Goal: Feedback & Contribution: Submit feedback/report problem

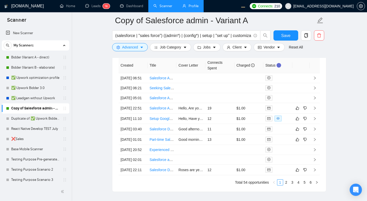
scroll to position [1352, 0]
click at [298, 110] on icon "like" at bounding box center [297, 108] width 3 height 3
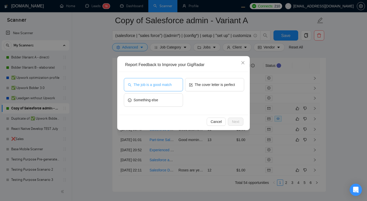
click at [156, 85] on span "The job is a good match" at bounding box center [153, 85] width 38 height 6
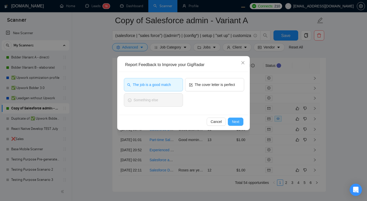
click at [236, 122] on span "Next" at bounding box center [235, 122] width 7 height 6
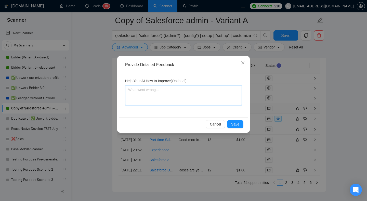
click at [178, 93] on textarea at bounding box center [183, 95] width 117 height 19
type textarea "p"
type textarea "pe"
type textarea "per"
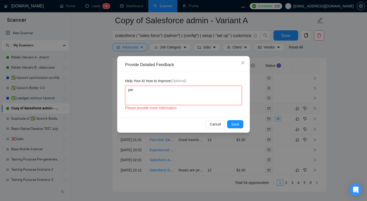
type textarea "perf"
type textarea "perfe"
type textarea "perfec"
type textarea "perfect"
type textarea "perfect,"
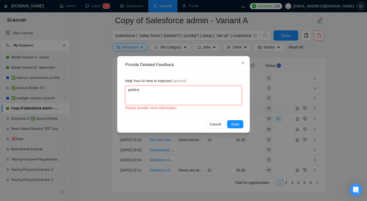
type textarea "perfect,"
type textarea "perfect, b"
type textarea "perfect, be"
type textarea "perfect, bea"
type textarea "perfect, beaut"
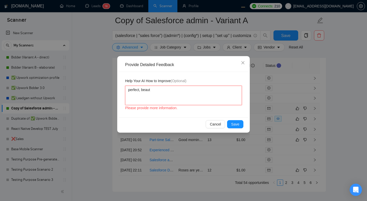
type textarea "perfect, beauti"
type textarea "perfect, beautifu"
type textarea "perfect, beautiful"
type textarea "perfect, beautiful,"
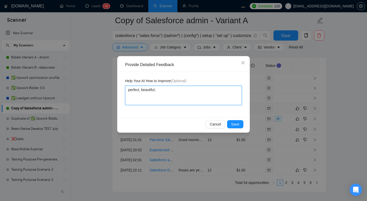
type textarea "perfect, beautiful,"
type textarea "perfect, beautiful"
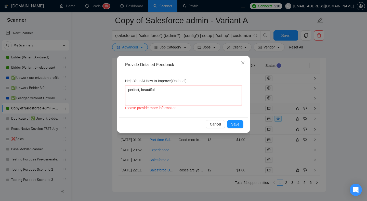
type textarea "perfect, beautiful"
type textarea "perfect, beautiful,"
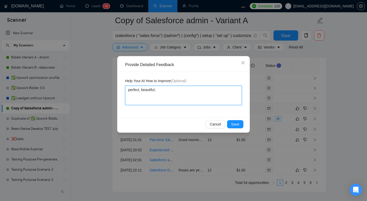
type textarea "perfect, beautiful, h"
type textarea "perfect, beautiful, he"
type textarea "perfect, beautiful, hehe"
type textarea "perfect, beautiful, heheh"
type textarea "perfect, beautiful, hehehe"
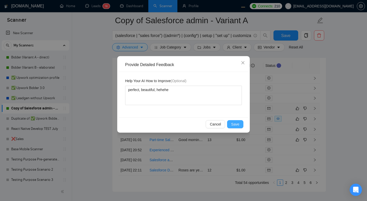
click at [235, 124] on span "Save" at bounding box center [235, 124] width 8 height 6
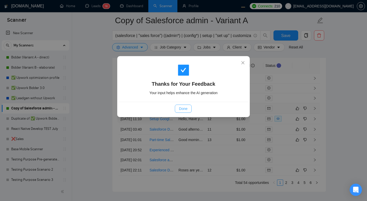
click at [183, 109] on span "Done" at bounding box center [183, 109] width 8 height 6
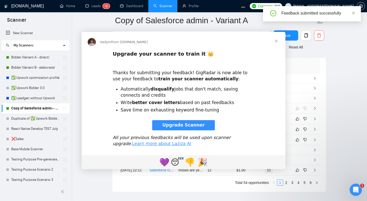
scroll to position [0, 0]
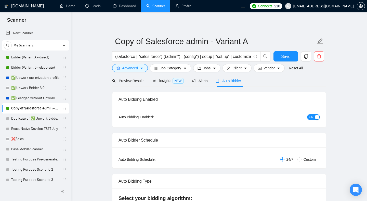
radio input "false"
radio input "true"
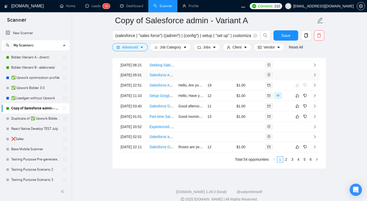
scroll to position [1376, 0]
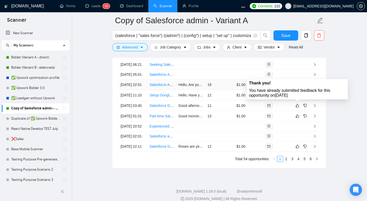
click at [298, 88] on span at bounding box center [298, 85] width 6 height 6
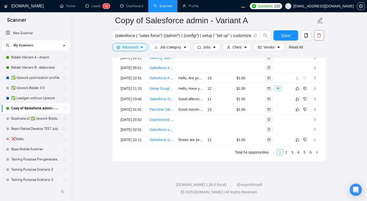
scroll to position [1409, 0]
click at [297, 88] on icon "like" at bounding box center [297, 88] width 3 height 3
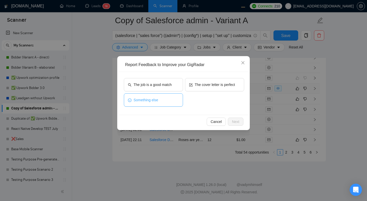
click at [163, 104] on button "Something else" at bounding box center [153, 99] width 59 height 13
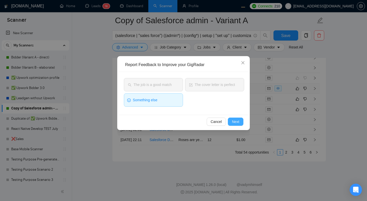
click at [234, 121] on span "Next" at bounding box center [235, 122] width 7 height 6
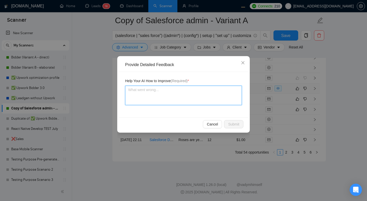
click at [181, 97] on textarea at bounding box center [183, 95] width 117 height 19
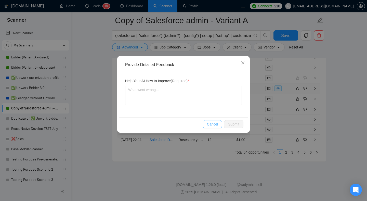
click at [212, 122] on span "Cancel" at bounding box center [212, 124] width 11 height 6
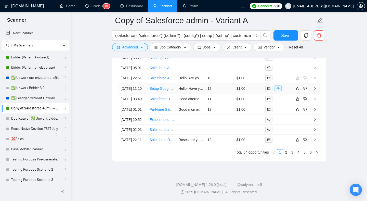
click at [221, 88] on td "12" at bounding box center [220, 88] width 29 height 10
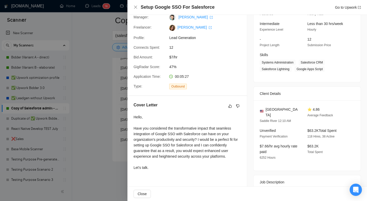
scroll to position [86, 0]
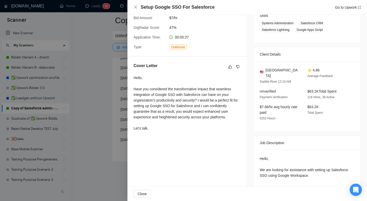
click at [111, 134] on div at bounding box center [183, 100] width 367 height 201
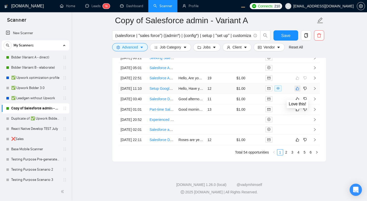
click at [297, 89] on button "button" at bounding box center [298, 88] width 6 height 6
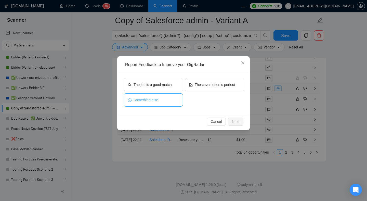
click at [167, 100] on button "Something else" at bounding box center [153, 99] width 59 height 13
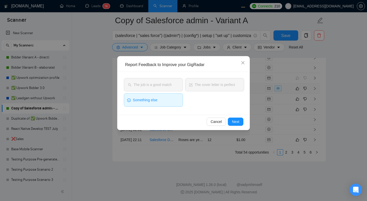
click at [175, 102] on button "Something else" at bounding box center [153, 99] width 59 height 13
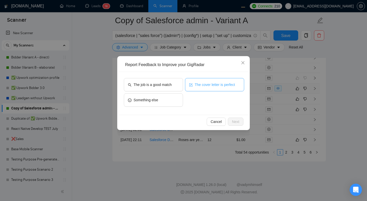
click at [204, 88] on button "The cover letter is perfect" at bounding box center [214, 84] width 59 height 13
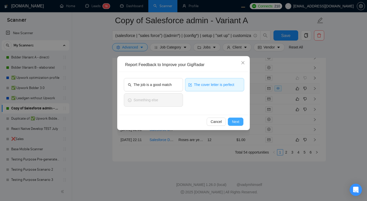
click at [238, 120] on span "Next" at bounding box center [235, 122] width 7 height 6
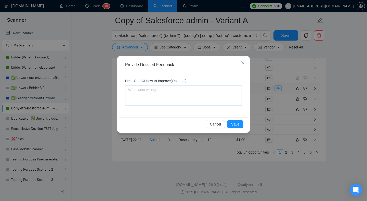
click at [182, 97] on textarea at bounding box center [183, 95] width 117 height 19
type textarea "p"
type textarea "c"
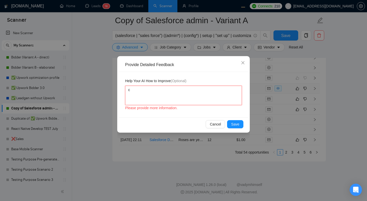
type textarea "co"
type textarea "cov"
type textarea "cove"
type textarea "cover"
type textarea "cover l"
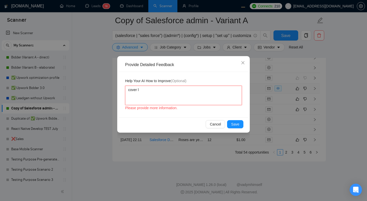
type textarea "cover le"
type textarea "cover let"
type textarea "cover lett"
type textarea "cover lette"
type textarea "cover letter"
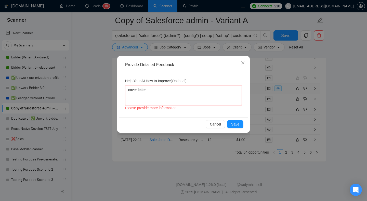
type textarea "cover letter"
type textarea "cover letter s"
type textarea "cover letter so"
type textarea "cover letter so g"
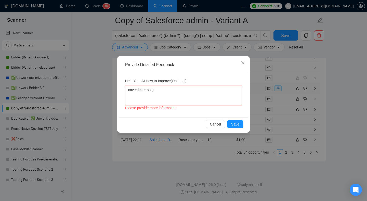
type textarea "cover letter so go"
type textarea "cover letter so goo"
type textarea "cover letter so good"
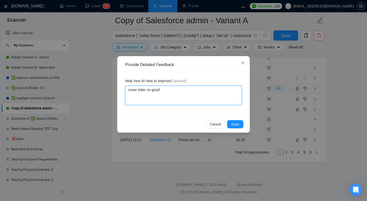
type textarea "cover letter so good,"
type textarea "cover letter so good, y"
type textarea "cover letter so good, ya"
type textarea "cover letter so good, yay"
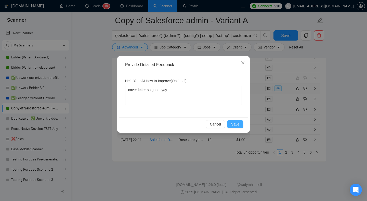
click at [232, 123] on span "Save" at bounding box center [235, 124] width 8 height 6
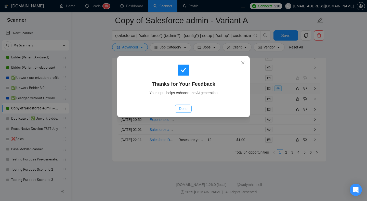
click at [186, 110] on span "Done" at bounding box center [183, 109] width 8 height 6
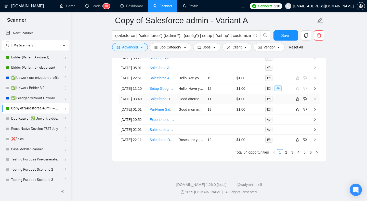
scroll to position [1421, 0]
click at [305, 97] on icon "dislike" at bounding box center [306, 99] width 4 height 4
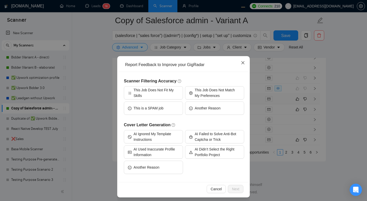
click at [245, 64] on span "Close" at bounding box center [243, 63] width 14 height 14
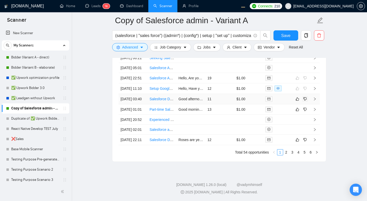
scroll to position [1385, 0]
click at [298, 101] on icon "like" at bounding box center [298, 99] width 4 height 4
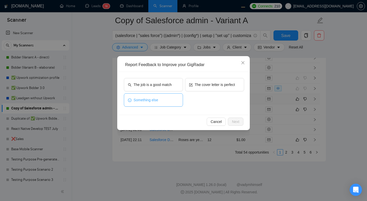
click at [164, 98] on button "Something else" at bounding box center [153, 99] width 59 height 13
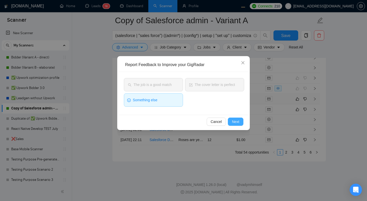
click at [238, 123] on span "Next" at bounding box center [235, 122] width 7 height 6
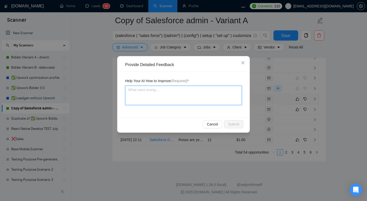
click at [170, 89] on textarea at bounding box center [183, 95] width 117 height 19
type textarea "j"
type textarea "jo"
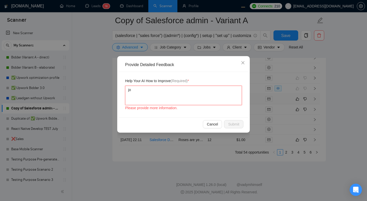
type textarea "job"
type textarea "job i"
type textarea "job is"
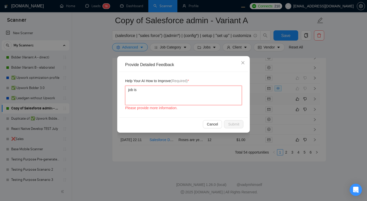
type textarea "job is"
type textarea "job i"
type textarea "job"
type textarea "job p"
type textarea "job pa"
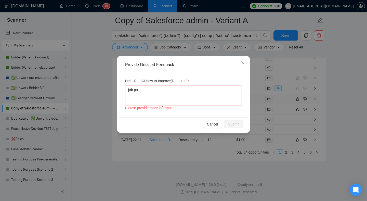
type textarea "job pay"
type textarea "job pays"
type textarea "job pays t"
type textarea "job pays to"
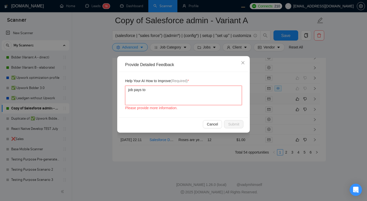
type textarea "job pays too"
type textarea "job pays too l"
type textarea "job pays too li"
type textarea "job pays too lit"
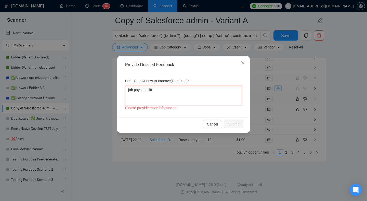
type textarea "job pays too littl"
type textarea "job pays too little"
type textarea "job pays too little,"
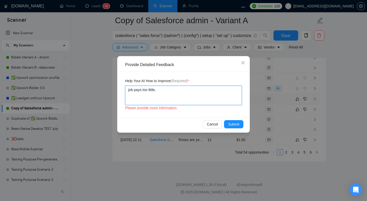
type textarea "job pays too little,"
type textarea "job pays too little"
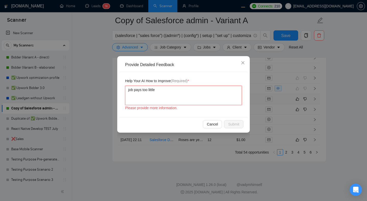
type textarea "job pays too little,"
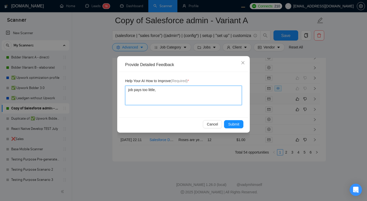
type textarea "job pays too little, i"
type textarea "job pays too little, i a"
type textarea "job pays too little, i am"
type textarea "job pays too little, i am e"
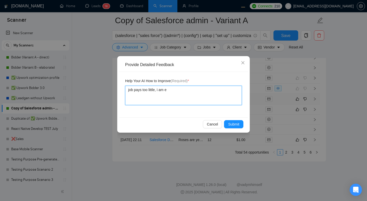
type textarea "job pays too little, i am"
type textarea "job pays too little, i am an"
type textarea "job pays too little, i am an a"
type textarea "job pays too little, i am an ax"
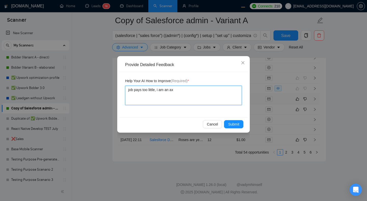
type textarea "job pays too little, i am an axp"
type textarea "job pays too little, i am an axpe"
type textarea "job pays too little, i am an axpen"
type textarea "job pays too little, i am an axpens"
type textarea "job pays too little, i am an axpen"
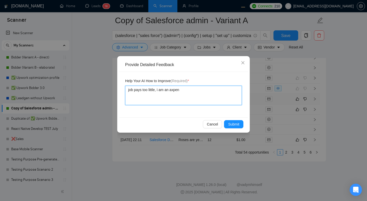
type textarea "job pays too little, i am an axpe"
type textarea "job pays too little, i am an axp"
type textarea "job pays too little, i am an ax"
type textarea "job pays too little, i am an a"
type textarea "job pays too little, i am an"
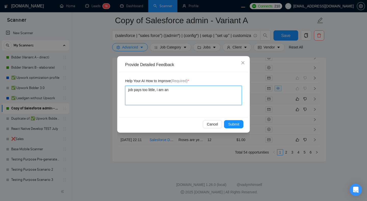
type textarea "job pays too little, i am an e"
type textarea "job pays too little, i am an ex"
type textarea "job pays too little, i am an exp"
type textarea "job pays too little, i am an expe"
type textarea "job pays too little, i am an expens"
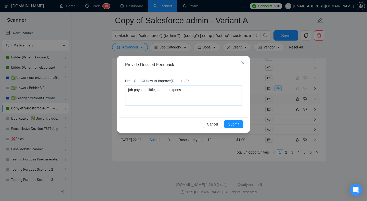
type textarea "job pays too little, i am an expensi"
type textarea "job pays too little, i am an expensiv"
type textarea "job pays too little, i am an expensive"
type textarea "job pays too little, i am an expensive f"
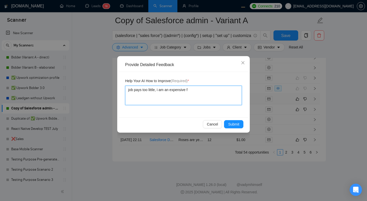
type textarea "job pays too little, i am an expensive fr"
type textarea "job pays too little, i am an expensive fre"
type textarea "job pays too little, i am an expensive free"
type textarea "job pays too little, i am an expensive freela"
type textarea "job pays too little, i am an expensive freelan"
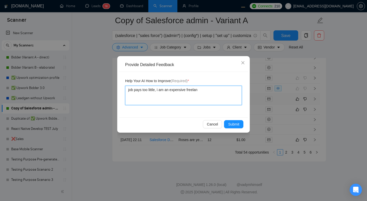
type textarea "job pays too little, i am an expensive freelanc"
type textarea "job pays too little, i am an expensive freelance"
type textarea "job pays too little, i am an expensive freelancer"
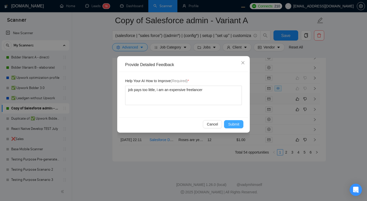
click at [238, 128] on button "Submit" at bounding box center [233, 124] width 19 height 8
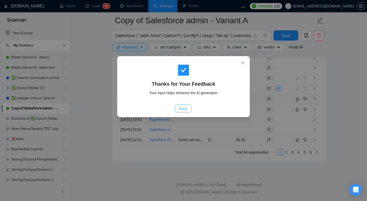
click at [189, 107] on button "Done" at bounding box center [183, 109] width 17 height 8
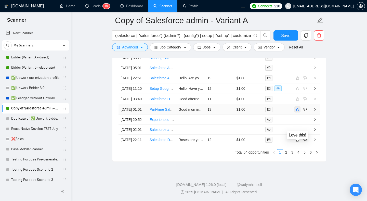
click at [300, 113] on button "button" at bounding box center [298, 109] width 6 height 6
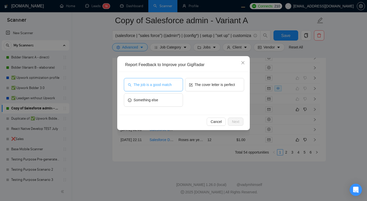
click at [154, 84] on span "The job is a good match" at bounding box center [153, 85] width 38 height 6
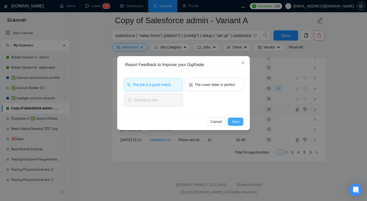
click at [237, 122] on span "Next" at bounding box center [235, 122] width 7 height 6
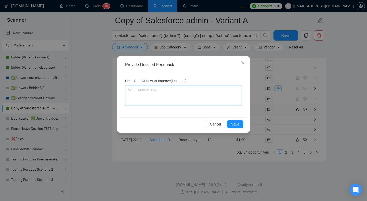
click at [210, 98] on textarea at bounding box center [183, 95] width 117 height 19
type textarea "j"
type textarea "jo"
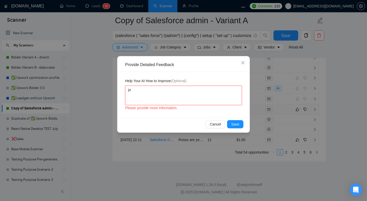
type textarea "job"
click at [238, 129] on div "Cancel Save" at bounding box center [183, 124] width 129 height 14
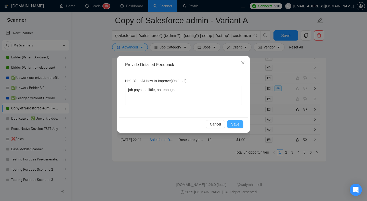
click at [234, 126] on span "Save" at bounding box center [235, 124] width 8 height 6
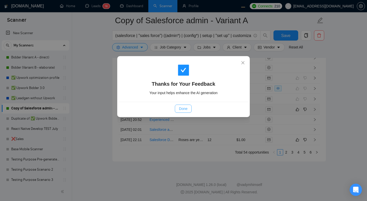
click at [184, 109] on span "Done" at bounding box center [183, 109] width 8 height 6
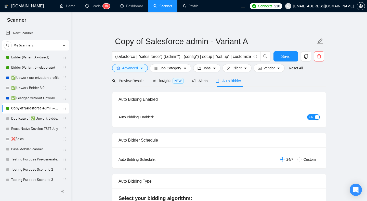
radio input "false"
radio input "true"
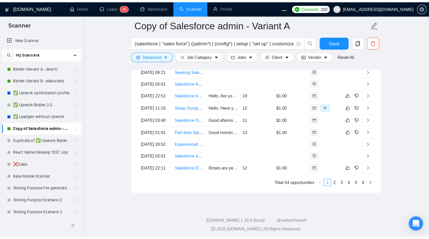
scroll to position [1383, 0]
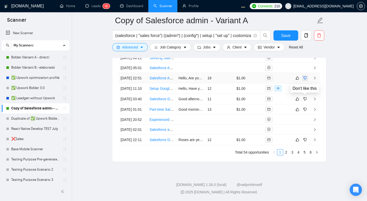
click at [307, 81] on button "button" at bounding box center [305, 78] width 6 height 6
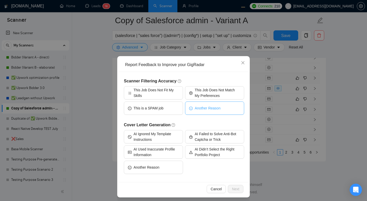
click at [203, 108] on span "Another Reason" at bounding box center [208, 108] width 26 height 6
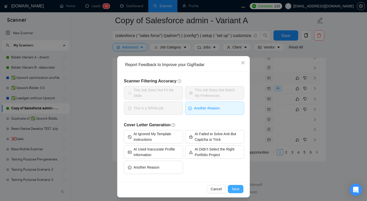
click at [233, 189] on span "Next" at bounding box center [235, 189] width 7 height 6
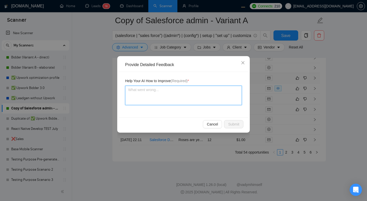
click at [153, 95] on textarea at bounding box center [183, 95] width 117 height 19
type textarea "jo"
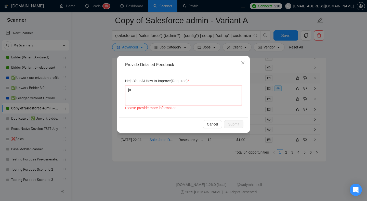
type textarea "job"
type textarea "job p"
type textarea "job pa"
type textarea "job pay"
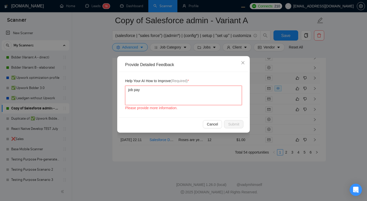
type textarea "job pays"
type textarea "job pays to"
type textarea "job pays too"
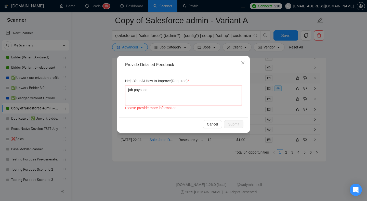
type textarea "job pays too l"
type textarea "job pays too lit"
type textarea "job pays too litt"
type textarea "job pays too littl"
type textarea "job pays too little"
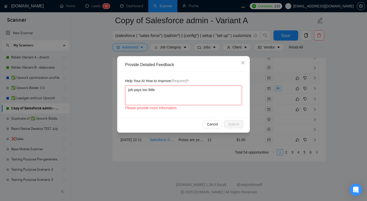
type textarea "job pays too little,"
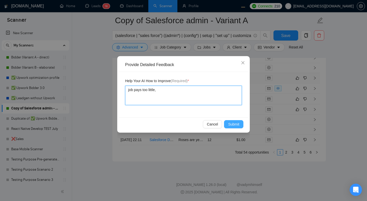
type textarea "job pays too little,"
click at [235, 125] on span "Submit" at bounding box center [233, 124] width 11 height 6
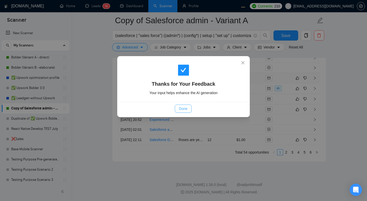
click at [178, 109] on button "Done" at bounding box center [183, 109] width 17 height 8
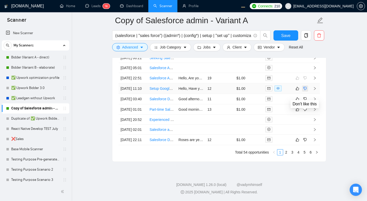
click at [307, 90] on icon "dislike" at bounding box center [305, 88] width 3 height 3
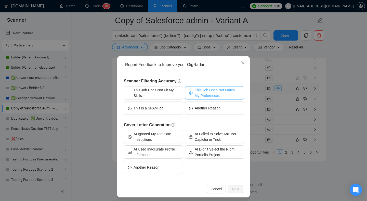
click at [209, 94] on span "This Job Does Not Match My Preferences" at bounding box center [217, 92] width 45 height 11
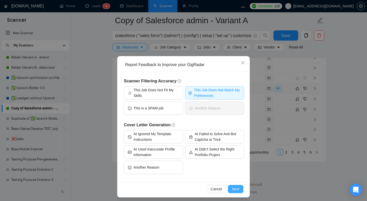
click at [232, 188] on span "Next" at bounding box center [235, 189] width 7 height 6
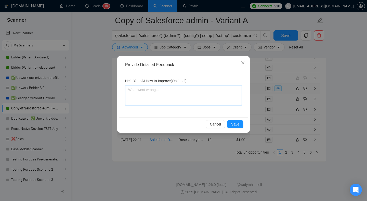
click at [163, 97] on textarea at bounding box center [183, 95] width 117 height 19
type textarea "i"
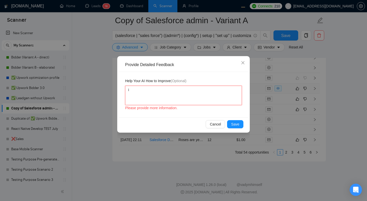
type textarea "i"
type textarea "i d"
type textarea "i"
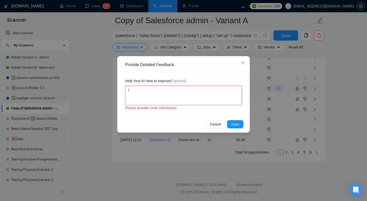
type textarea "i a"
type textarea "i am"
type textarea "i am n"
type textarea "i am no"
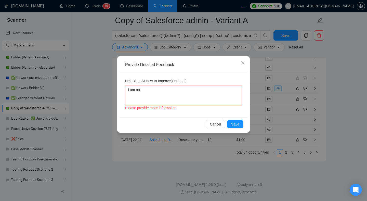
type textarea "i am not"
type textarea "i am not q"
type textarea "i am not qu"
type textarea "i am not qua"
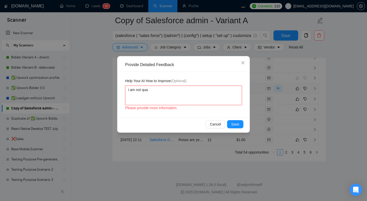
type textarea "i am not qual"
type textarea "i am not quali"
type textarea "i am not qualif"
type textarea "i am not qualifie"
type textarea "i am not qualified"
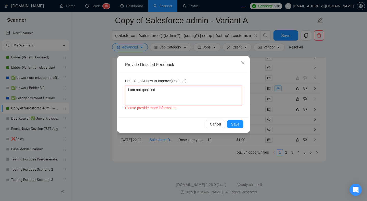
type textarea "i am not qualified"
type textarea "i am not qualified e"
type textarea "i am not qualified en"
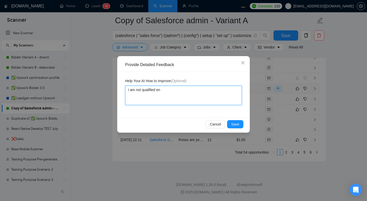
type textarea "i am not qualified eno"
type textarea "i am not qualified enou"
type textarea "i am not qualified enoug"
type textarea "i am not qualified enough"
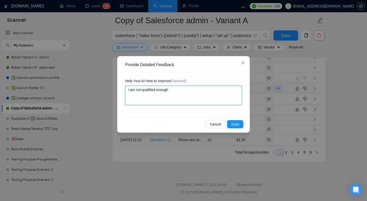
type textarea "i am not qualified enough f"
type textarea "i am not qualified enough fo"
type textarea "i am not qualified enough for"
type textarea "i am not qualified enough for t"
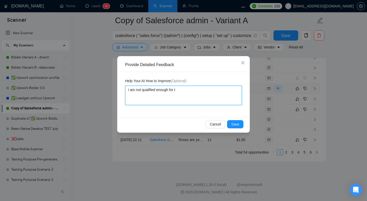
type textarea "i am not qualified enough for th"
type textarea "i am not qualified enough for thi"
type textarea "i am not qualified enough for this"
type textarea "i am not qualified enough for this b"
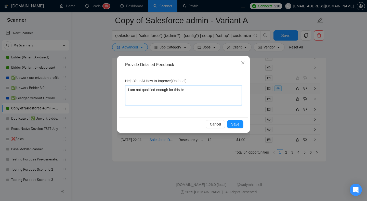
type textarea "i am not qualified enough for this bru"
type textarea "i am not qualified enough for this bruh"
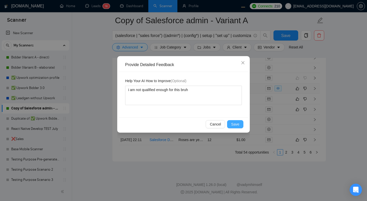
click at [243, 122] on button "Save" at bounding box center [235, 124] width 16 height 8
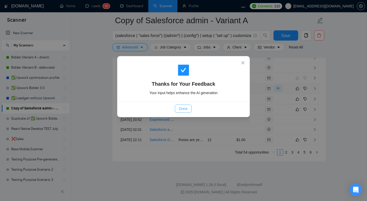
click at [188, 108] on button "Done" at bounding box center [183, 109] width 17 height 8
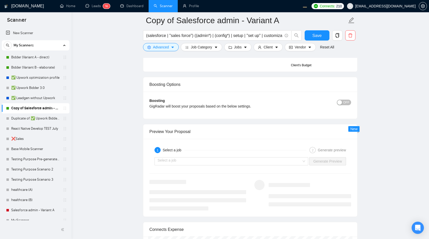
scroll to position [1052, 0]
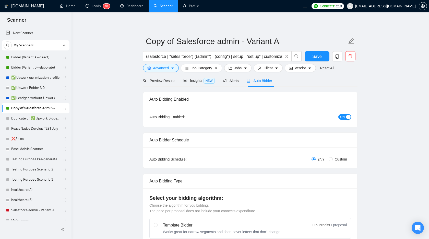
radio input "false"
radio input "true"
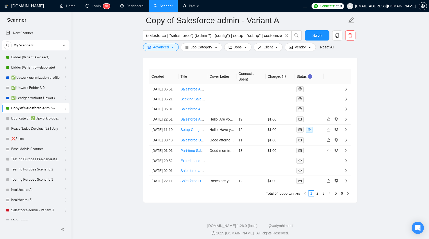
scroll to position [1342, 0]
click at [336, 121] on icon "dislike" at bounding box center [336, 119] width 4 height 4
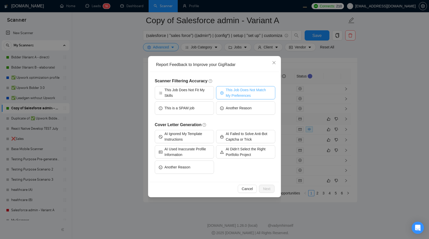
click at [237, 93] on span "This Job Does Not Match My Preferences" at bounding box center [248, 92] width 45 height 11
click at [267, 188] on span "Next" at bounding box center [266, 189] width 7 height 6
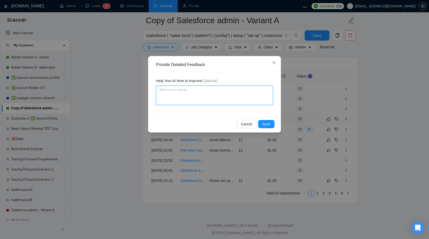
click at [202, 95] on textarea at bounding box center [214, 95] width 117 height 19
type textarea "j"
type textarea "jo"
type textarea "job"
type textarea "jo"
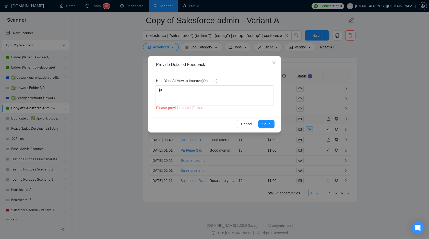
type textarea "j"
type textarea "t"
type textarea "th"
type textarea "thi"
type textarea "this"
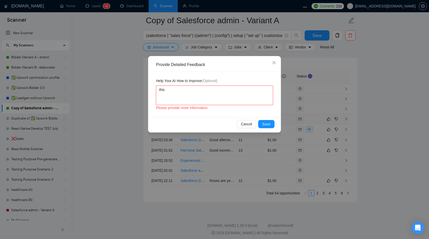
type textarea "this"
type textarea "this jo"
type textarea "this job"
type textarea "this job p"
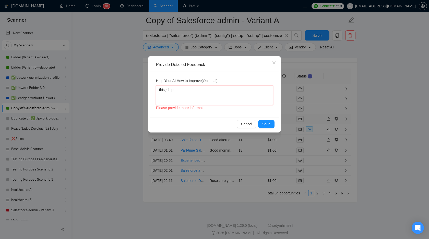
type textarea "this job pa"
type textarea "this job pay"
type textarea "this job pays"
type textarea "this job pays t"
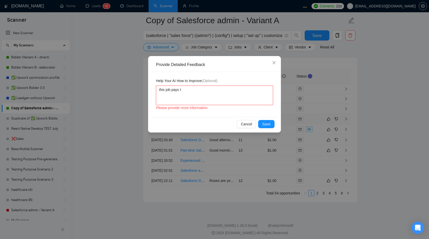
type textarea "this job pays to"
type textarea "this job pays too"
type textarea "this job pays too l"
type textarea "this job pays too li"
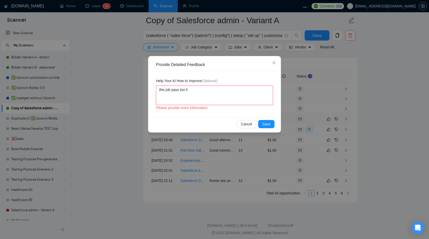
type textarea "this job pays too lit"
type textarea "this job pays too litt"
type textarea "this job pays too littl"
type textarea "this job pays too little"
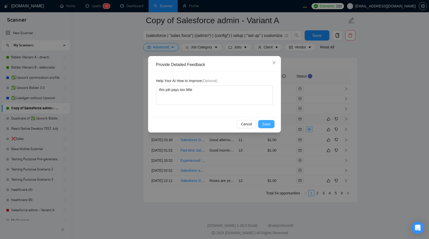
click at [264, 124] on span "Save" at bounding box center [266, 124] width 8 height 6
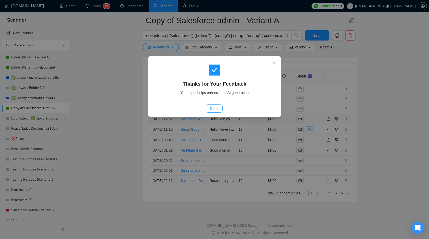
click at [215, 111] on span "Done" at bounding box center [214, 109] width 8 height 6
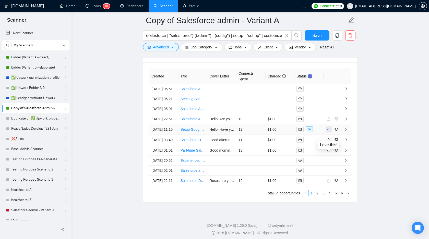
click at [328, 132] on icon "like" at bounding box center [329, 130] width 4 height 4
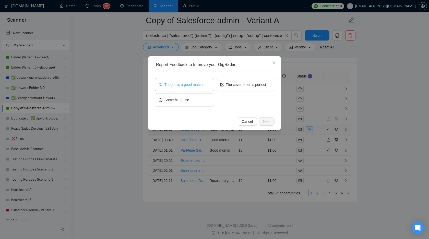
click at [197, 89] on button "The job is a good match" at bounding box center [184, 84] width 59 height 13
click at [265, 119] on span "Next" at bounding box center [266, 122] width 7 height 6
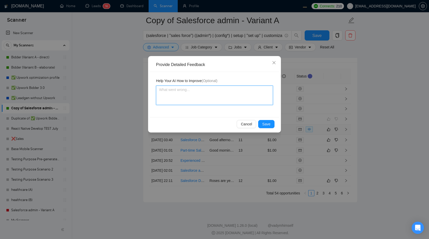
click at [190, 98] on textarea at bounding box center [214, 95] width 117 height 19
type textarea "M"
type textarea "Me"
type textarea "Meo"
type textarea "Meoo"
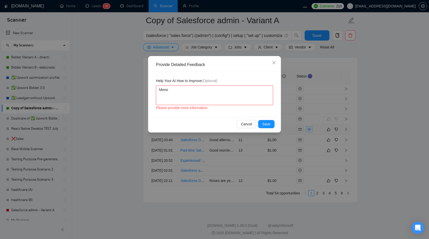
type textarea "Meooo"
type textarea "Meoooo"
type textarea "Meooooo"
type textarea "Meoooooo"
type textarea "Meoooooow"
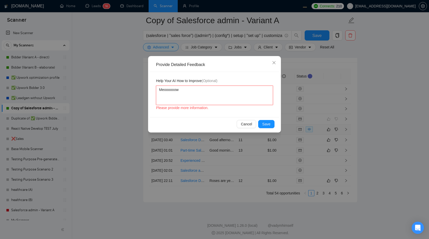
type textarea "Meooooooww"
type textarea "Meoooooowww"
type textarea "Meoooooowwww"
type textarea "Meoooooowwwww"
type textarea "Meoooooowwwwww"
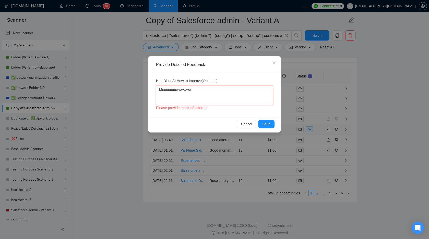
type textarea "Meoooooowwwwwww"
type textarea "Meoooooowwwwwwww"
type textarea "Meoooooowwwwwwwww"
type textarea "Meoooooowwwwwwwwww"
type textarea "Meoooooowwwwwwwwwww"
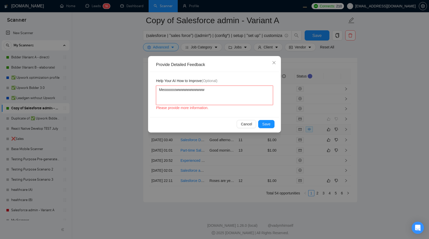
type textarea "Meoooooowwwwwwwwwwww"
type textarea "t"
type textarea "th"
type textarea "thi"
type textarea "this"
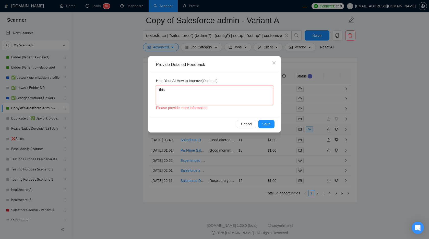
type textarea "this"
type textarea "this j"
type textarea "this jo"
type textarea "this job"
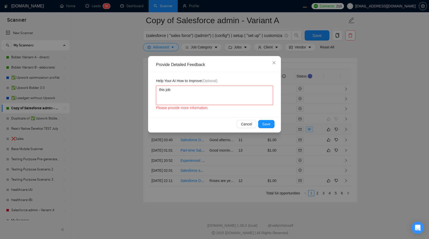
type textarea "this job i"
type textarea "this job is"
type textarea "this job is a"
type textarea "this job is am"
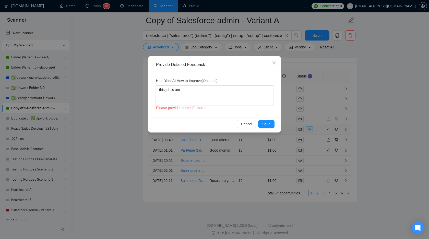
type textarea "this job is ama"
type textarea "this job is amaz"
type textarea "this job is amazi"
type textarea "this job is amazin"
type textarea "this job is amazing"
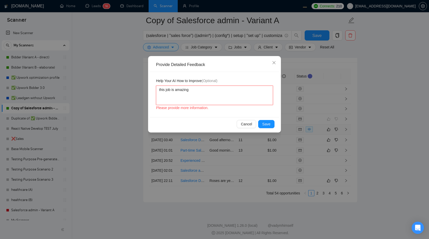
type textarea "this job is amazing,"
type textarea "this job is amazing, t"
type textarea "this job is amazing, th"
type textarea "this job is amazing, tha"
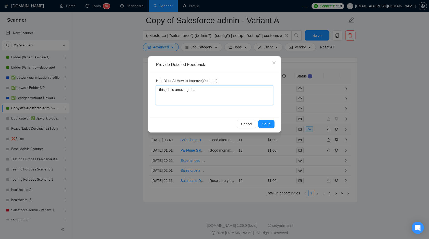
type textarea "this job is amazing, than"
type textarea "this job is amazing, thank"
type textarea "this job is amazing, thank yo"
type textarea "this job is amazing, thank you"
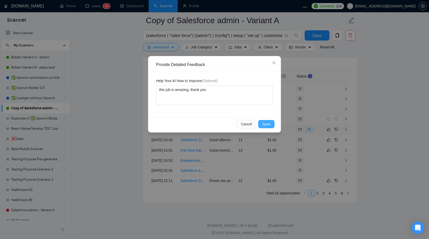
click at [269, 123] on span "Save" at bounding box center [266, 124] width 8 height 6
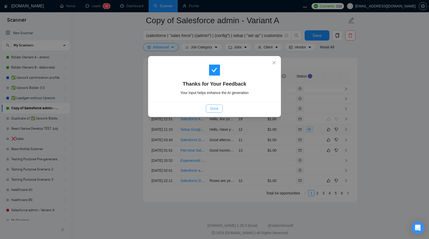
click at [218, 108] on span "Done" at bounding box center [214, 109] width 8 height 6
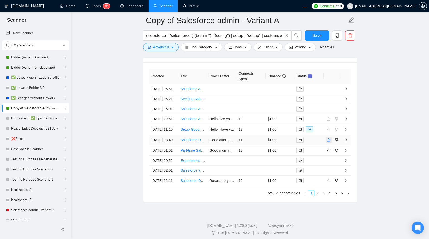
click at [329, 142] on icon "like" at bounding box center [329, 140] width 4 height 4
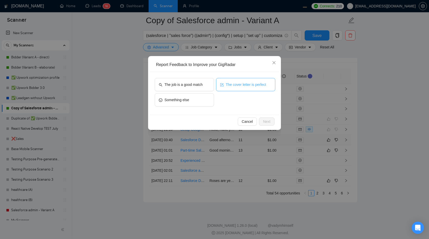
click at [227, 86] on span "The cover letter is perfect" at bounding box center [246, 85] width 40 height 6
click at [264, 121] on span "Next" at bounding box center [266, 122] width 7 height 6
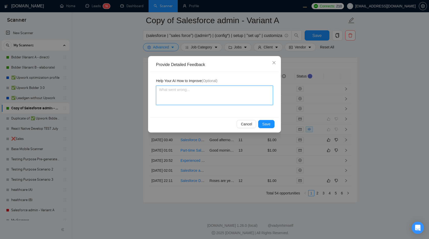
click at [231, 96] on textarea at bounding box center [214, 95] width 117 height 19
type textarea "w"
type textarea "w2"
type textarea "w2d"
type textarea "w2d3"
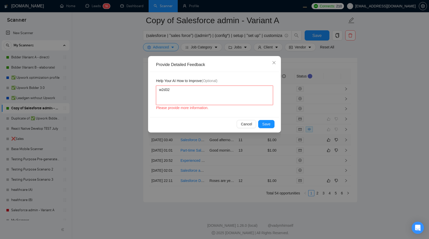
type textarea "w2d32d"
type textarea "w2d32d3"
type textarea "w2d32d32"
click at [179, 82] on span "Help Your AI How to Improve (Optional)" at bounding box center [186, 81] width 61 height 6
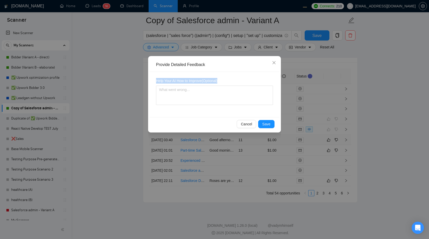
click at [179, 82] on span "Help Your AI How to Improve (Optional)" at bounding box center [186, 81] width 61 height 6
copy span "Help Your AI How to Improve (Optional)"
click at [185, 92] on textarea at bounding box center [214, 95] width 117 height 19
paste textarea "Help Your AI How to Improve (Optional)"
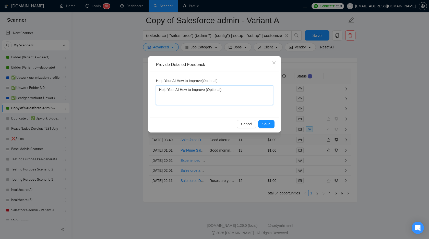
type textarea "Help Your AI How to Improve (Optional)"
click at [218, 116] on div "Help Your AI How to Improve (Optional) Help Your AI How to Improve (Optional)" at bounding box center [214, 94] width 129 height 45
click at [260, 123] on button "Save" at bounding box center [266, 124] width 16 height 8
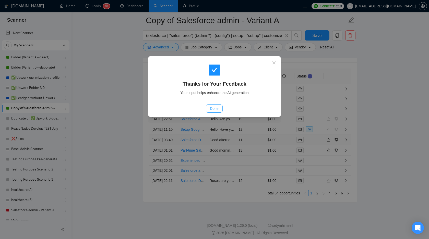
click at [215, 109] on span "Done" at bounding box center [214, 109] width 8 height 6
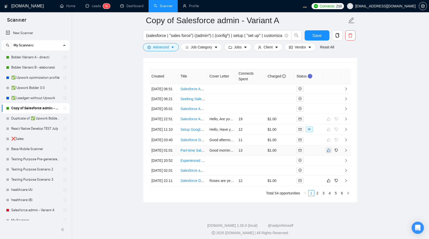
click at [329, 153] on icon "like" at bounding box center [329, 150] width 4 height 4
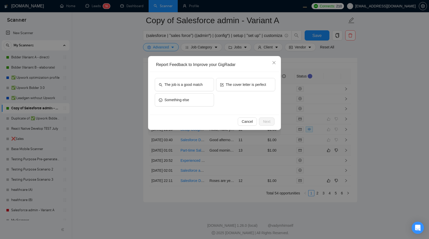
click at [241, 106] on div "The job is a good match The cover letter is perfect Something else" at bounding box center [215, 93] width 120 height 31
click at [201, 88] on button "The job is a good match" at bounding box center [184, 84] width 59 height 13
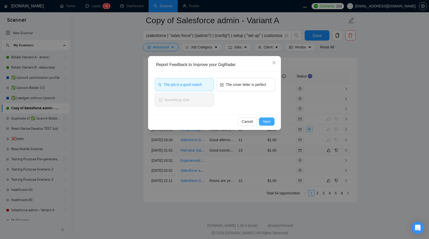
click at [265, 122] on span "Next" at bounding box center [266, 122] width 7 height 6
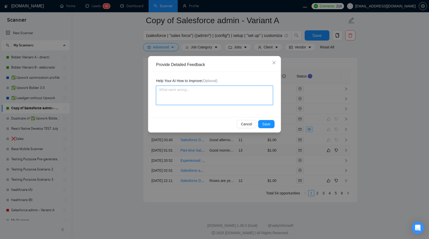
click at [234, 103] on textarea at bounding box center [214, 95] width 117 height 19
click at [202, 81] on span "Help Your AI How to Improve (Optional)" at bounding box center [186, 81] width 61 height 6
copy span "Help Your AI How to Improve (Optional)"
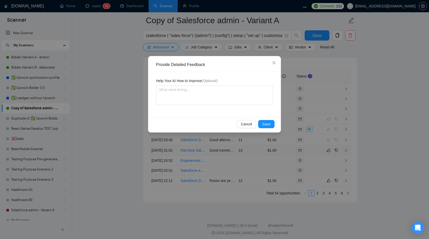
click at [205, 106] on div "Help Your AI How to Improve (Optional)" at bounding box center [214, 94] width 129 height 45
click at [196, 94] on textarea at bounding box center [214, 95] width 117 height 19
paste textarea "Help Your AI How to Improve (Optional)"
type textarea "Help Your AI How to Improve (Optional)"
click at [263, 122] on span "Save" at bounding box center [266, 124] width 8 height 6
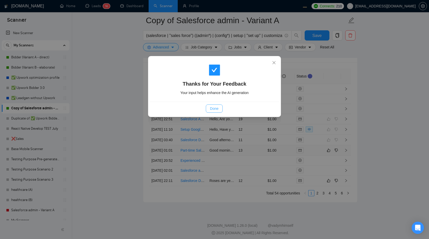
click at [218, 109] on span "Done" at bounding box center [214, 109] width 8 height 6
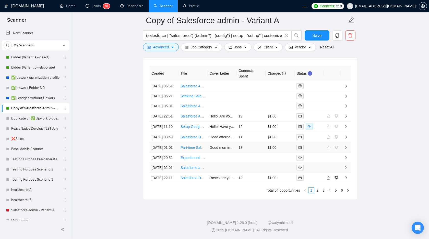
scroll to position [1376, 0]
click at [328, 180] on icon "like" at bounding box center [328, 177] width 3 height 3
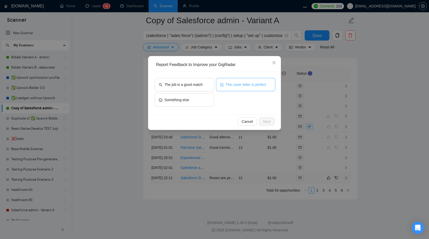
click at [230, 88] on button "The cover letter is perfect" at bounding box center [245, 84] width 59 height 13
click at [268, 118] on button "Next" at bounding box center [267, 122] width 16 height 8
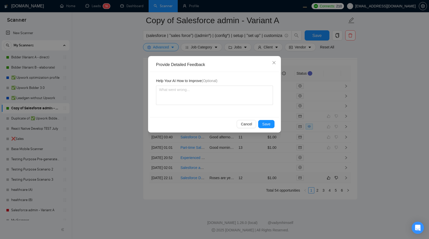
click at [190, 82] on span "Help Your AI How to Improve (Optional)" at bounding box center [186, 81] width 61 height 6
copy span "Help Your AI How to Improve (Optional)"
click at [189, 98] on textarea at bounding box center [214, 95] width 117 height 19
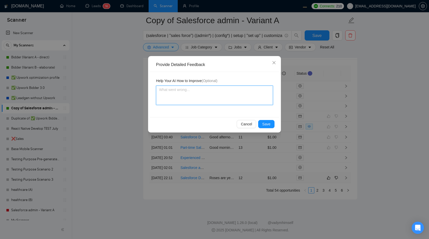
paste textarea "Help Your AI How to Improve (Optional)"
type textarea "Help Your AI How to Improve (Optional)"
click at [261, 122] on button "Save" at bounding box center [266, 124] width 16 height 8
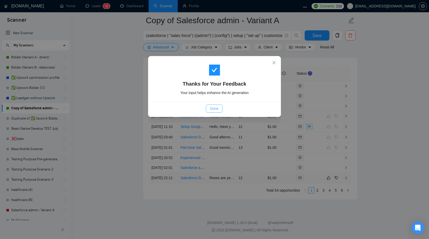
click at [217, 111] on span "Done" at bounding box center [214, 109] width 8 height 6
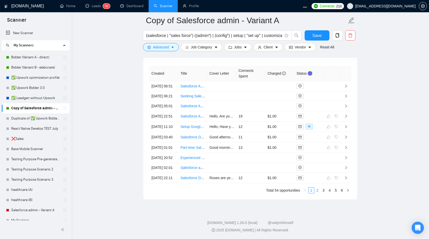
click at [316, 193] on link "2" at bounding box center [317, 191] width 6 height 6
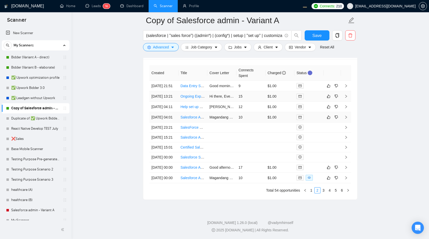
scroll to position [1340, 0]
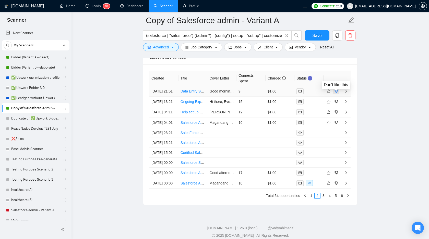
click at [337, 93] on icon "dislike" at bounding box center [336, 91] width 4 height 4
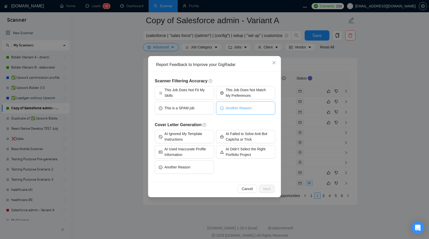
click at [232, 109] on span "Another Reason" at bounding box center [239, 108] width 26 height 6
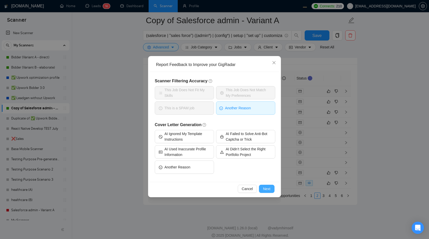
click at [264, 190] on span "Next" at bounding box center [266, 189] width 7 height 6
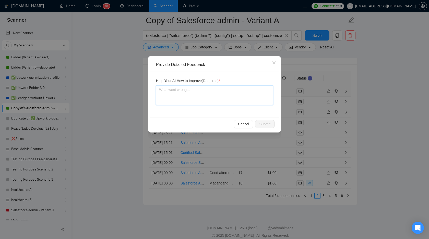
click at [202, 100] on textarea at bounding box center [214, 95] width 117 height 19
type textarea "j"
type textarea "jo"
type textarea "job"
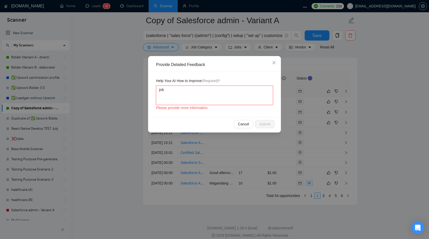
type textarea "job p"
type textarea "job pa"
type textarea "job pay"
click at [266, 125] on span "Submit" at bounding box center [264, 124] width 11 height 6
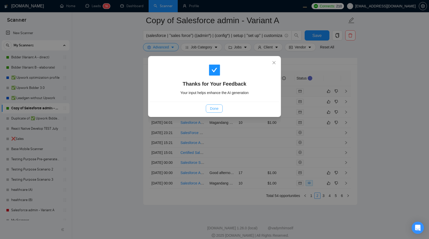
click at [214, 109] on span "Done" at bounding box center [214, 109] width 8 height 6
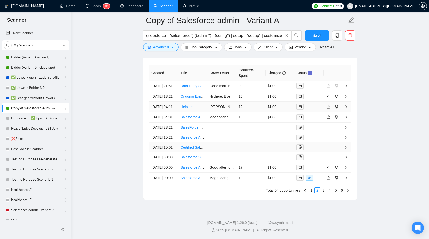
scroll to position [1324, 0]
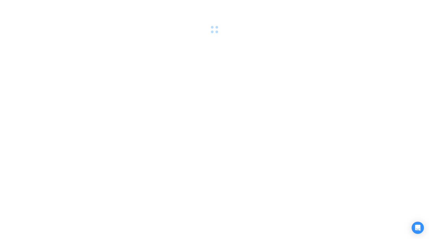
click at [301, 93] on div at bounding box center [214, 119] width 429 height 239
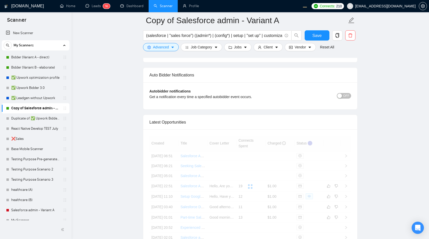
scroll to position [1276, 0]
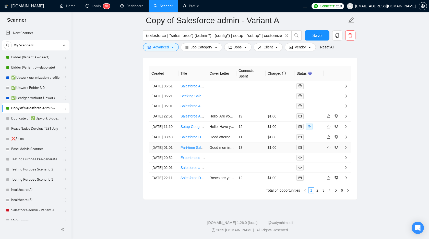
scroll to position [1362, 0]
click at [328, 118] on icon "like" at bounding box center [329, 116] width 4 height 4
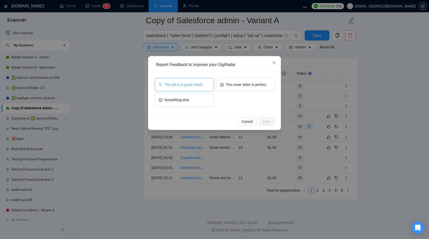
click at [187, 82] on span "The job is a good match" at bounding box center [183, 85] width 38 height 6
click at [270, 122] on button "Next" at bounding box center [267, 122] width 16 height 8
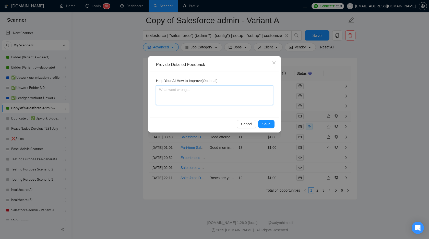
click at [211, 95] on textarea at bounding box center [214, 95] width 117 height 19
type textarea "i"
type textarea "i a"
type textarea "i am"
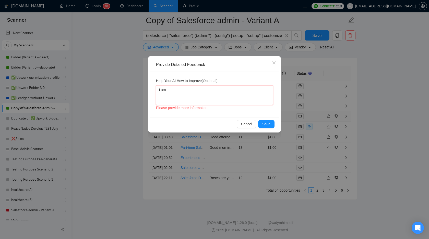
type textarea "i am"
type textarea "i am t"
type textarea "i am th"
type textarea "i am the"
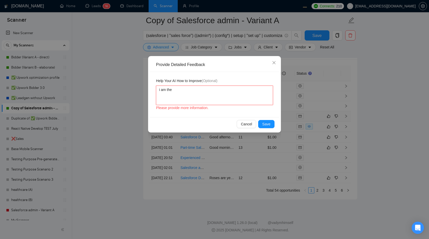
type textarea "i am the b"
type textarea "i am the be"
type textarea "i am the bes"
type textarea "i am the best"
type textarea "i am the best m"
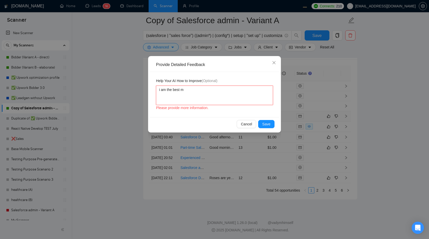
type textarea "i am the best ma"
type textarea "i am the best man"
type textarea "i am the best man f"
type textarea "i am the best man fo"
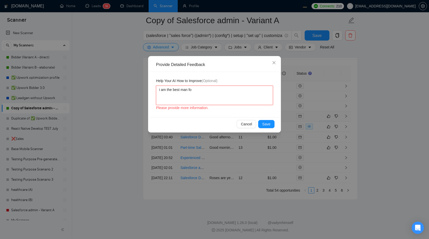
type textarea "i am the best man for"
type textarea "i am the best man for t"
type textarea "i am the best man for th"
type textarea "i am the best man for thi"
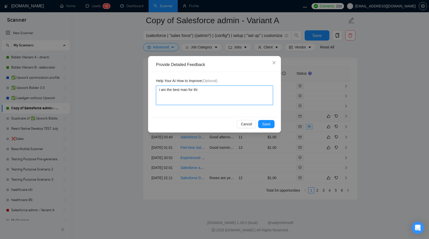
type textarea "i am the best man for this"
type textarea "i am the best man for this j"
type textarea "i am the best man for this jo"
type textarea "i am the best man for this job"
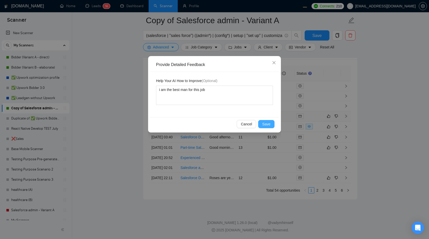
click at [262, 122] on span "Save" at bounding box center [266, 124] width 8 height 6
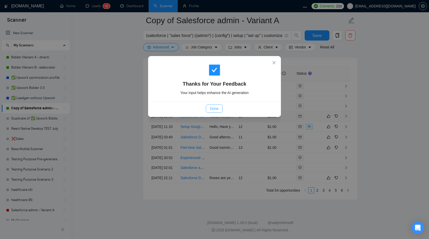
click at [218, 108] on span "Done" at bounding box center [214, 109] width 8 height 6
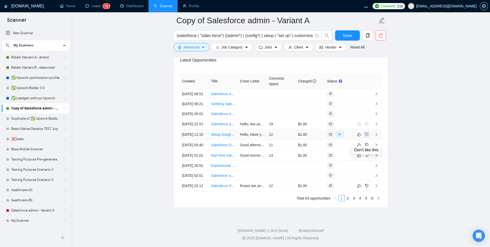
click at [368, 133] on icon "dislike" at bounding box center [366, 134] width 3 height 3
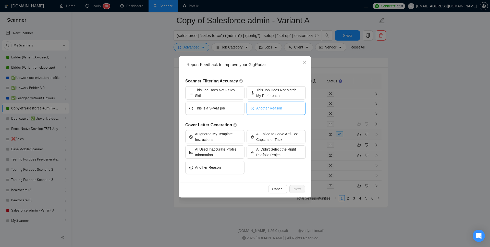
click at [269, 108] on span "Another Reason" at bounding box center [269, 108] width 26 height 6
click at [294, 186] on span "Next" at bounding box center [296, 189] width 7 height 6
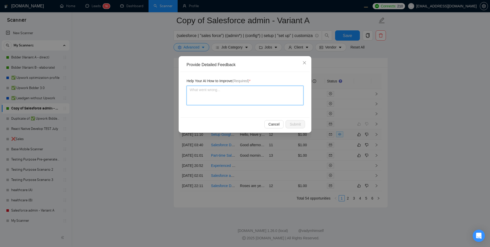
click at [214, 99] on textarea at bounding box center [244, 95] width 117 height 19
type textarea "w"
type textarea "we"
type textarea "we d"
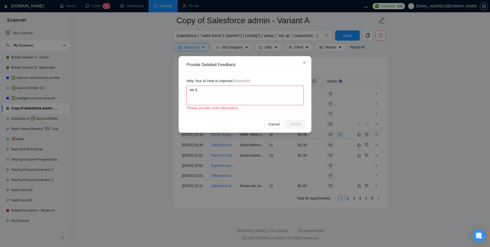
type textarea "we do"
type textarea "we don"
type textarea "we dont"
type textarea "we dont s"
type textarea "we dont se"
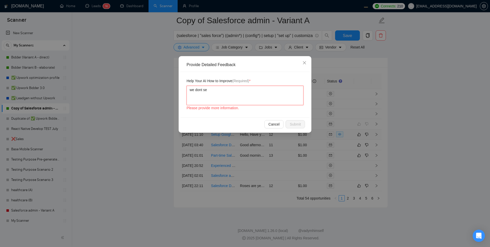
type textarea "we dont ser"
type textarea "we dont se"
type textarea "we dont s"
type textarea "we dont"
type textarea "we dont d"
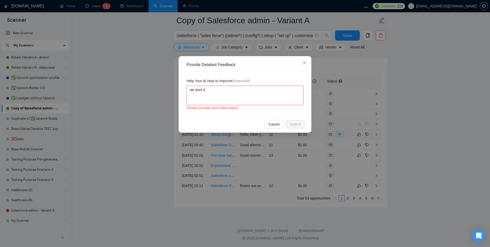
type textarea "we dont do"
type textarea "we dont do t"
type textarea "we dont do th"
type textarea "we dont do thi"
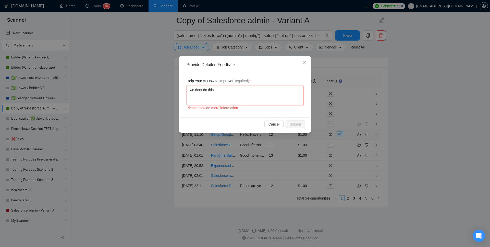
type textarea "we dont do this"
type textarea "we dont do this k"
type textarea "we dont do this ki"
type textarea "we dont do this kin"
type textarea "we dont do this kind"
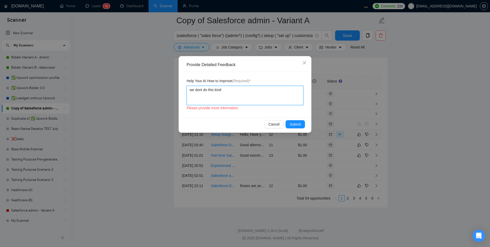
type textarea "we dont do this kind"
type textarea "we dont do this kind o"
type textarea "we dont do this kind of"
type textarea "we dont do this kind of s"
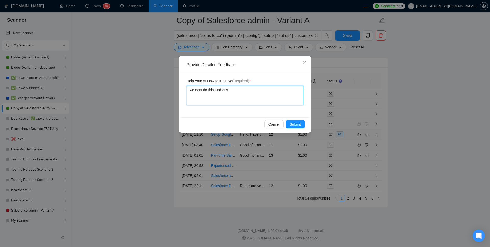
type textarea "we dont do this kind of se"
type textarea "we dont do this kind of ser"
type textarea "we dont do this kind of serv"
type textarea "we dont do this kind of servi"
type textarea "we dont do this kind of servic"
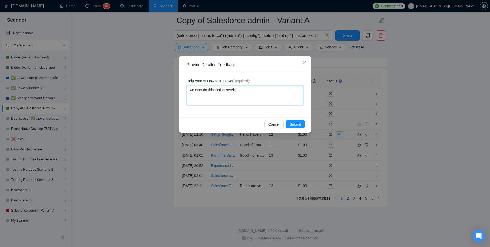
type textarea "we dont do this kind of service"
type textarea "we dont do this kind of service a"
type textarea "we dont do this kind of service an"
type textarea "we dont do this kind of service ant"
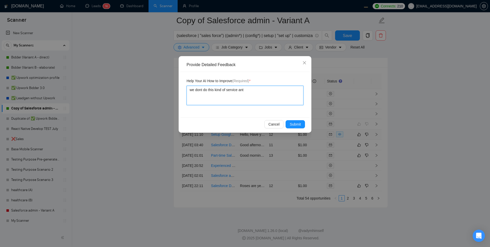
type textarea "we dont do this kind of service an"
type textarea "we dont do this kind of service any"
type textarea "we dont do this kind of service anym"
type textarea "we dont do this kind of service anymo"
type textarea "we dont do this kind of service anymor"
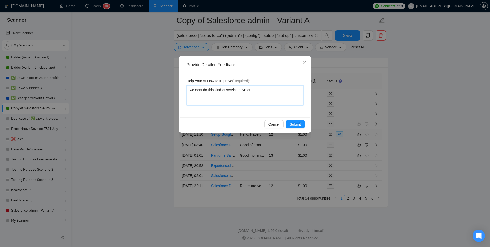
type textarea "we dont do this kind of service anymore"
click at [195, 90] on textarea "we dont do this kind of service anymore" at bounding box center [244, 95] width 117 height 19
type textarea "we adont do this kind of service anymore"
type textarea "we atdont do this kind of service anymore"
type textarea "we at dont do this kind of service anymore"
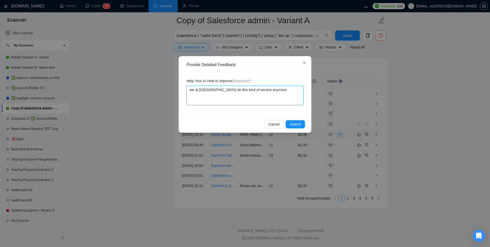
type textarea "we at [GEOGRAPHIC_DATA] do this kind of service anymore"
type textarea "we at wordont do this kind of service anymore"
type textarea "we at workdont do this kind of service anymore"
type textarea "we at workwdont do this kind of service anymore"
type textarea "we at workwidont do this kind of service anymore"
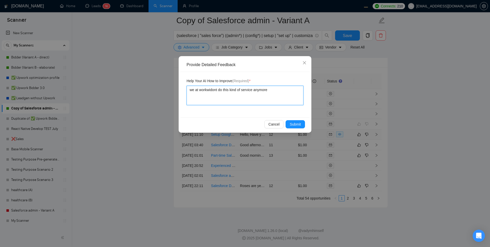
type textarea "we at workwisdont do this kind of service anymore"
type textarea "we at workwisedont do this kind of service anymore"
type textarea "we at workwise dont do this kind of service anymore"
click at [288, 120] on button "Submit" at bounding box center [294, 124] width 19 height 8
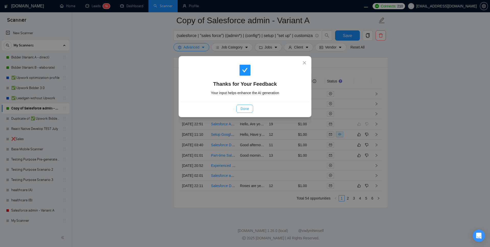
click at [244, 110] on span "Done" at bounding box center [244, 109] width 8 height 6
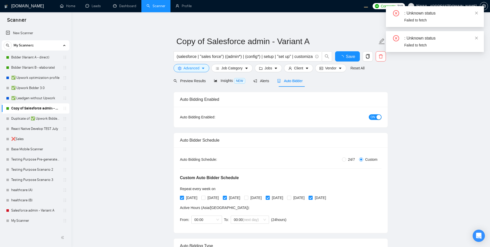
scroll to position [1236, 0]
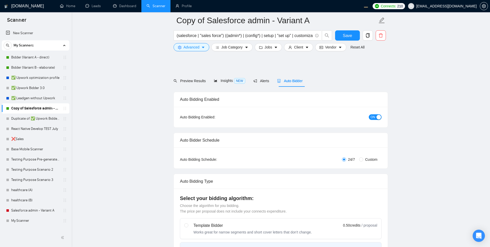
radio input "false"
radio input "true"
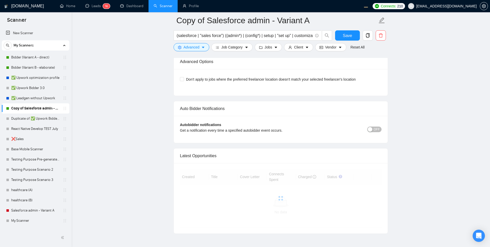
scroll to position [1267, 0]
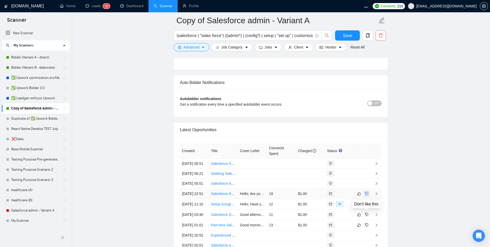
click at [367, 195] on icon "dislike" at bounding box center [366, 193] width 3 height 3
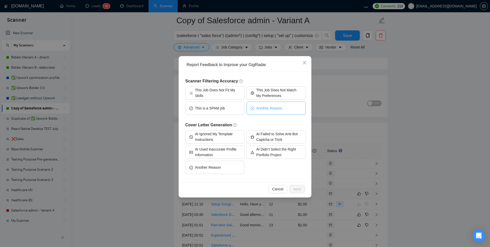
click at [271, 110] on span "Another Reason" at bounding box center [269, 108] width 26 height 6
click at [298, 188] on span "Next" at bounding box center [296, 189] width 7 height 6
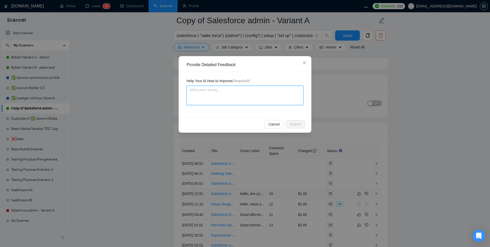
click at [215, 95] on textarea at bounding box center [244, 95] width 117 height 19
type textarea "w"
type textarea "we"
type textarea "we d"
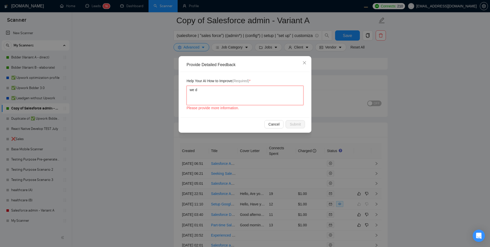
type textarea "we do"
type textarea "we don"
type textarea "we dont"
type textarea "we dont t"
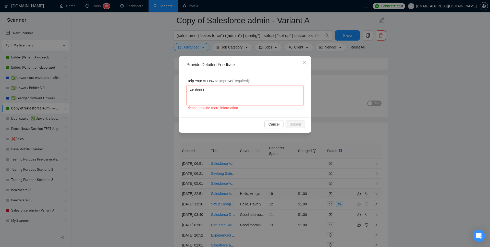
type textarea "we dont ta"
type textarea "we dont tal"
type textarea "we dont talk"
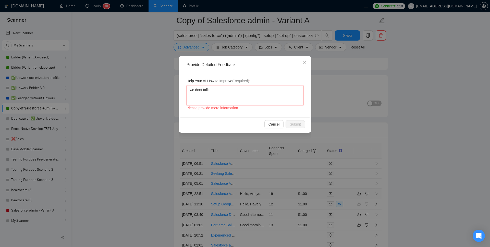
type textarea "we dont tal"
type textarea "we dont ta"
type textarea "we dont t"
type textarea "we dont"
type textarea "we dont d"
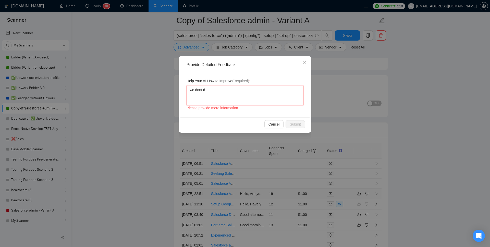
type textarea "we dont do"
type textarea "we dont do t"
type textarea "we dont do th"
type textarea "we dont do thi"
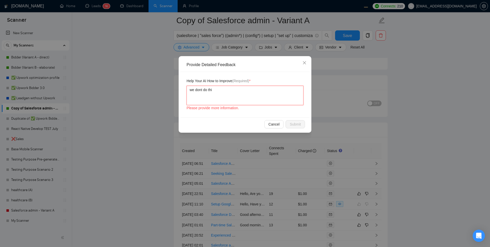
type textarea "we dont do this"
type textarea "we dont do this k"
type textarea "we dont do this ki"
type textarea "we dont do this kin"
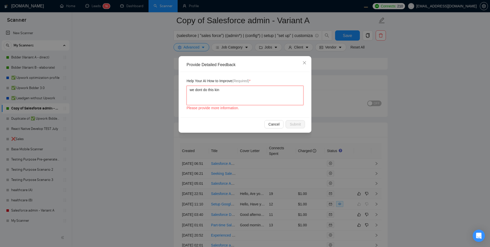
type textarea "we dont do this kind"
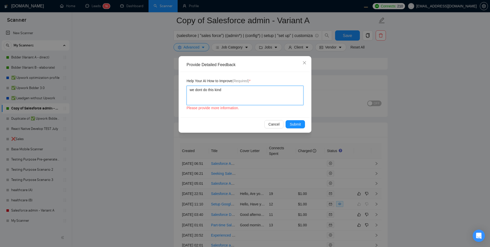
type textarea "we dont do this kind"
type textarea "we dont do this kind o"
type textarea "we dont do this kind of"
type textarea "we dont do this kind of s"
type textarea "we dont do this kind of se"
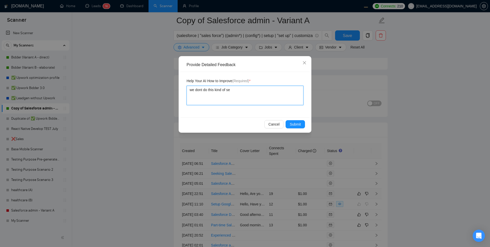
type textarea "we dont do this kind of ser"
type textarea "we dont do this kind of serv"
type textarea "we dont do this kind of servi"
type textarea "we dont do this kind of servic"
type textarea "we dont do this kind of service"
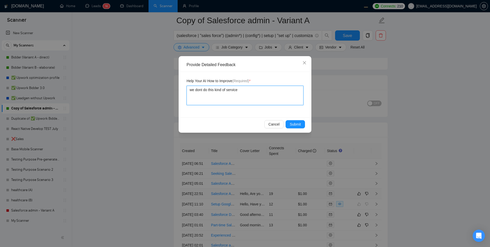
type textarea "we dont do this kind of service"
type textarea "we dont do this kind of service a"
type textarea "we dont do this kind of service an"
type textarea "we dont do this kind of service any"
type textarea "we dont do this kind of service anym"
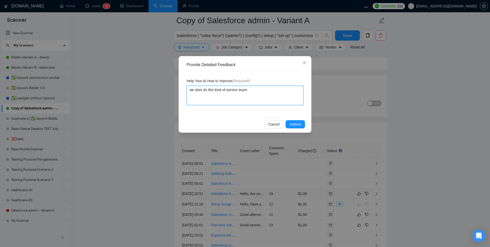
type textarea "we dont do this kind of service anymo"
type textarea "we dont do this kind of service anymor"
type textarea "we dont do this kind of service anymore"
type textarea "we dont do this kind of service anymore,"
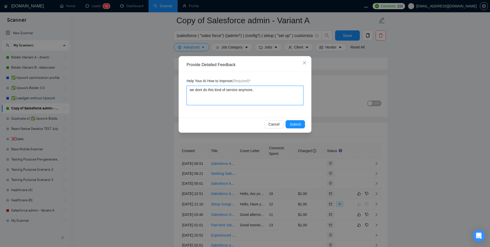
type textarea "we dont do this kind of service anymore, p"
type textarea "we dont do this kind of service anymore, pl"
type textarea "we dont do this kind of service anymore, ple"
type textarea "we dont do this kind of service anymore, plea"
type textarea "we dont do this kind of service anymore, pleas"
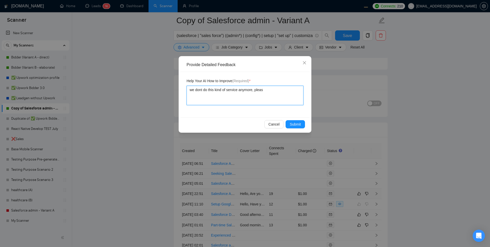
type textarea "we dont do this kind of service anymore, please"
type textarea "we dont do this kind of service anymore, please u"
type textarea "we dont do this kind of service anymore, please up"
type textarea "we dont do this kind of service anymore, please upd"
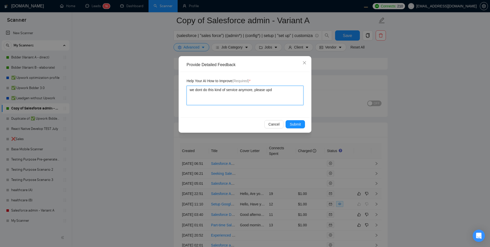
type textarea "we dont do this kind of service anymore, please upda"
type textarea "we dont do this kind of service anymore, please updat"
type textarea "we dont do this kind of service anymore, please update"
type textarea "we dont do this kind of service anymore, please update ."
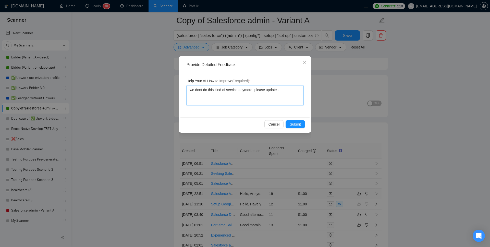
type textarea "we dont do this kind of service anymore, please update."
click at [302, 126] on button "Submit" at bounding box center [294, 124] width 19 height 8
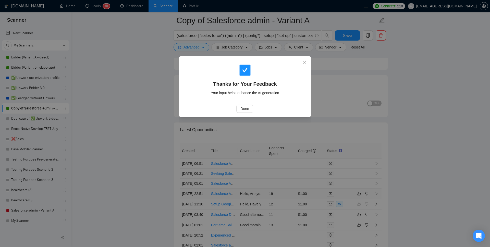
click at [243, 113] on div "Done" at bounding box center [244, 109] width 129 height 14
click at [241, 109] on span "Done" at bounding box center [244, 109] width 8 height 6
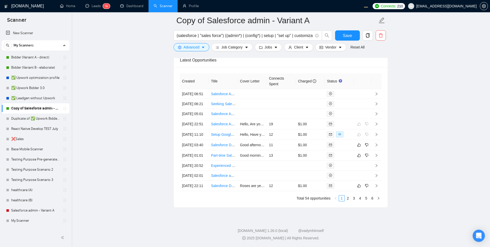
scroll to position [1390, 0]
click at [357, 143] on icon "like" at bounding box center [359, 145] width 4 height 4
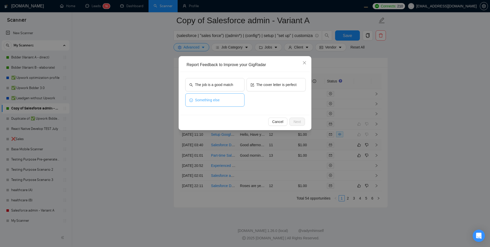
click at [225, 102] on button "Something else" at bounding box center [214, 99] width 59 height 13
click at [297, 120] on span "Next" at bounding box center [296, 122] width 7 height 6
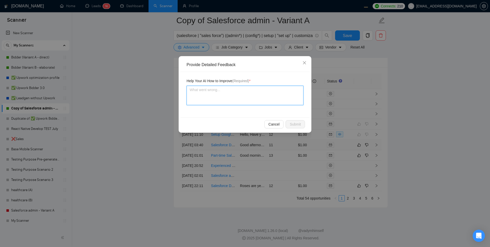
click at [225, 101] on textarea at bounding box center [244, 95] width 117 height 19
type textarea "2"
type textarea "23"
type textarea "23 ="
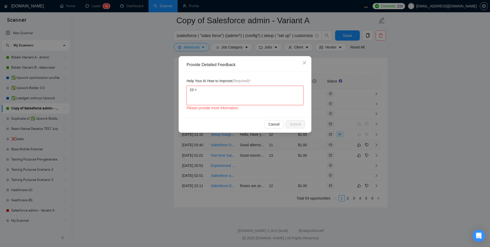
type textarea "23"
type textarea "2"
click at [276, 123] on span "Cancel" at bounding box center [273, 124] width 11 height 6
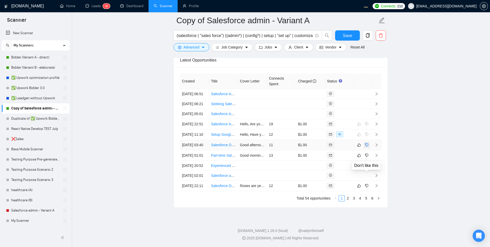
click at [368, 143] on icon "dislike" at bounding box center [367, 145] width 4 height 4
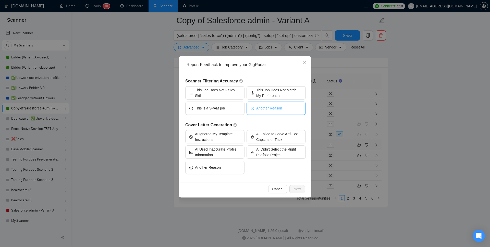
click at [262, 111] on button "Another Reason" at bounding box center [275, 108] width 59 height 13
click at [294, 183] on div "Cancel Next" at bounding box center [244, 189] width 129 height 14
click at [296, 187] on span "Next" at bounding box center [296, 189] width 7 height 6
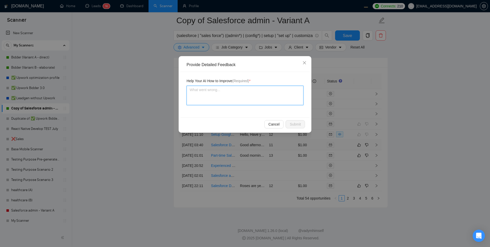
click at [210, 94] on textarea at bounding box center [244, 95] width 117 height 19
type textarea "w"
type textarea "we"
type textarea "we d"
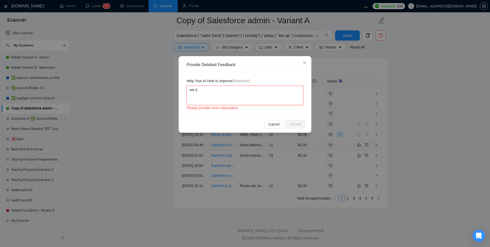
type textarea "we do"
type textarea "we don"
type textarea "we dont"
type textarea "we dont d"
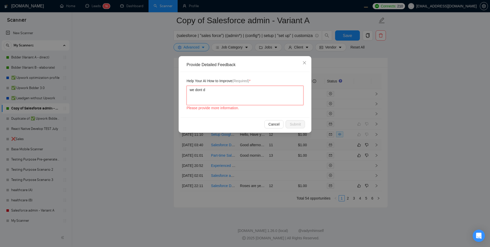
type textarea "we dont do"
type textarea "we dont do th"
type textarea "we dont do thi"
type textarea "we dont do this"
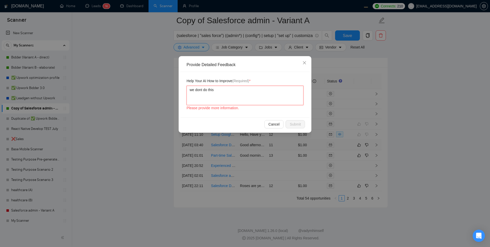
type textarea "we dont do this k"
type textarea "we dont do this ki"
type textarea "we dont do this kin"
type textarea "we dont do this kind"
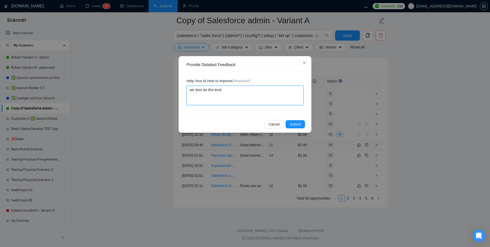
type textarea "we dont do this kind"
type textarea "we dont do this kind o"
type textarea "we dont do this kind of"
type textarea "we dont do this kind of s"
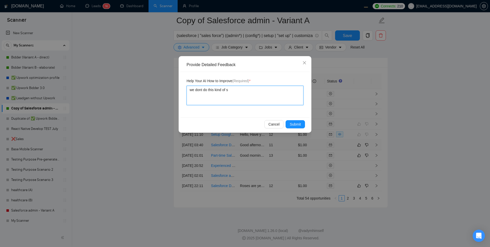
type textarea "we dont do this kind of se"
click at [292, 122] on span "Submit" at bounding box center [295, 124] width 11 height 6
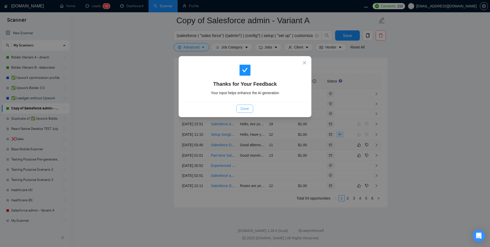
click at [245, 109] on span "Done" at bounding box center [244, 109] width 8 height 6
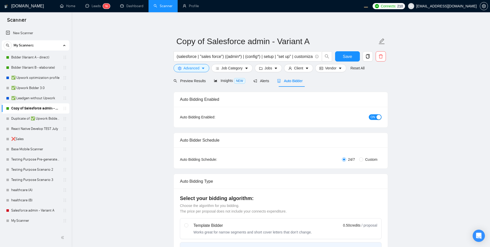
radio input "false"
radio input "true"
radio input "false"
radio input "true"
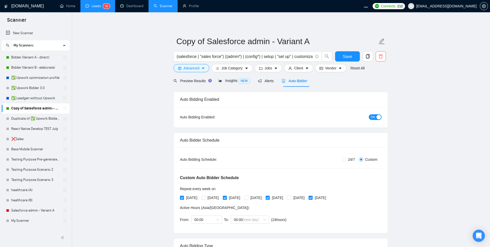
click at [93, 7] on link "Leads 1 6" at bounding box center [97, 6] width 24 height 4
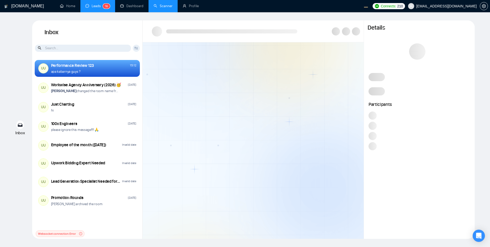
click at [159, 8] on link "Scanner" at bounding box center [163, 6] width 19 height 4
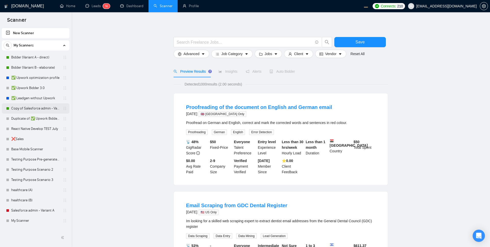
click at [31, 108] on link "Copy of Salesforce admin - Variant A" at bounding box center [35, 108] width 48 height 10
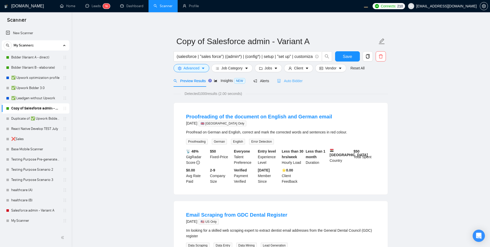
click at [292, 84] on div "Auto Bidder" at bounding box center [289, 81] width 25 height 12
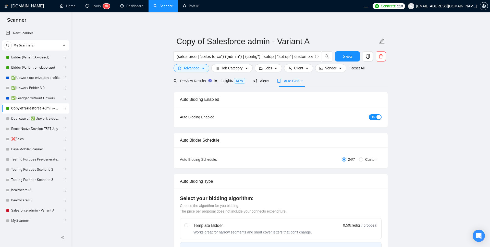
radio input "false"
radio input "true"
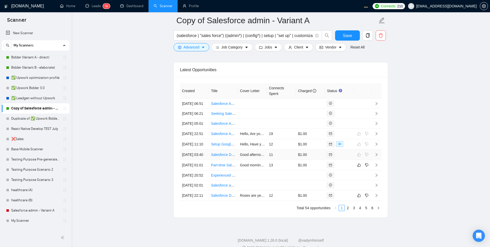
scroll to position [1329, 0]
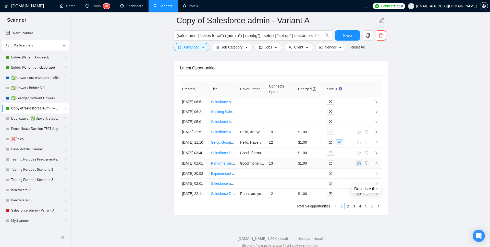
click at [361, 166] on button "button" at bounding box center [359, 163] width 6 height 6
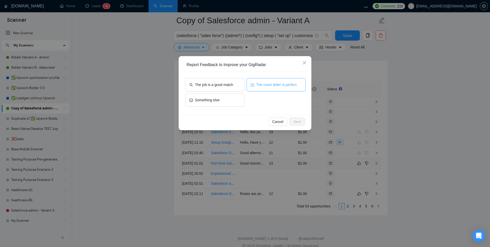
click at [276, 84] on span "The cover letter is perfect" at bounding box center [276, 85] width 40 height 6
click at [298, 121] on span "Next" at bounding box center [296, 122] width 7 height 6
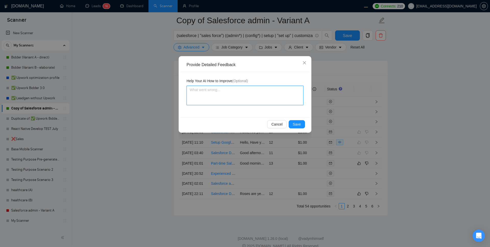
click at [244, 100] on textarea at bounding box center [244, 95] width 117 height 19
type textarea "it"
type textarea "it'"
type textarea "it's"
type textarea "it's p"
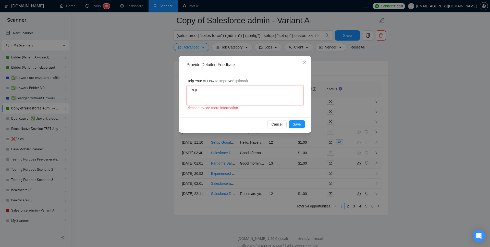
type textarea "it's pe"
type textarea "it's per"
type textarea "it's perf"
type textarea "it's perfe"
type textarea "it's perfec"
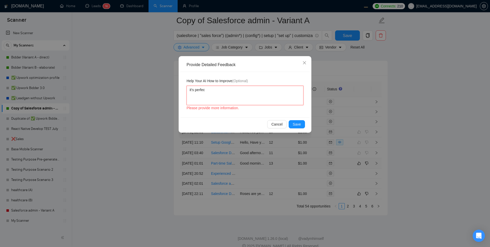
type textarea "it's perfect"
type textarea "it's perfectm"
type textarea "it's perfectm t"
type textarea "it's perfectm"
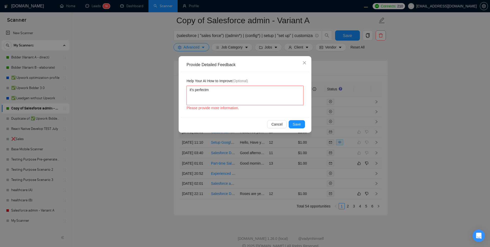
type textarea "it's perfectm"
type textarea "it's perfect"
type textarea "it's perfect,"
type textarea "it's perfect, t"
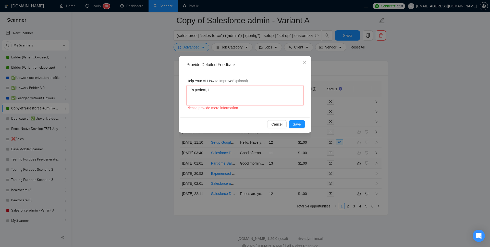
type textarea "it's perfect, ta"
type textarea "it's perfect, tah"
type textarea "it's perfect, ta"
type textarea "it's perfect, t"
type textarea "it's perfect, th"
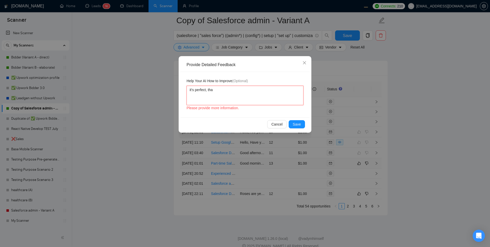
type textarea "it's perfect, than"
type textarea "it's perfect, thank"
type textarea "it's perfect, thank y"
type textarea "it's perfect, thank yo"
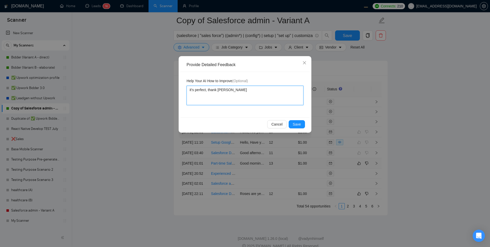
type textarea "it's perfect, thank you"
click at [295, 126] on span "Save" at bounding box center [297, 124] width 8 height 6
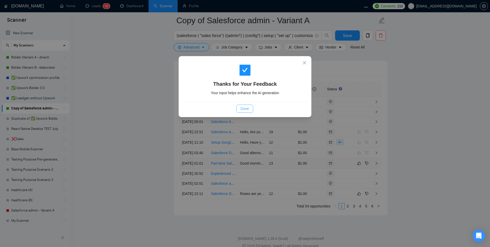
click at [246, 110] on span "Done" at bounding box center [244, 109] width 8 height 6
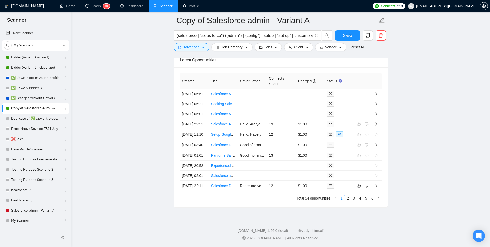
scroll to position [1387, 0]
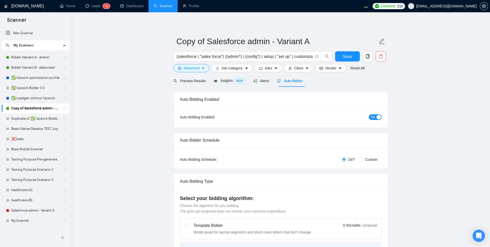
radio input "false"
radio input "true"
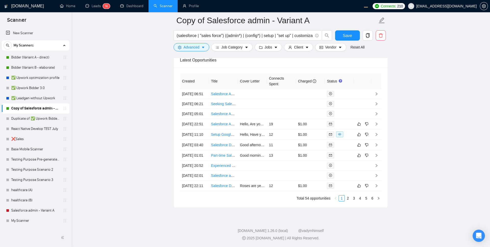
scroll to position [1368, 0]
click at [359, 122] on icon "like" at bounding box center [359, 124] width 4 height 4
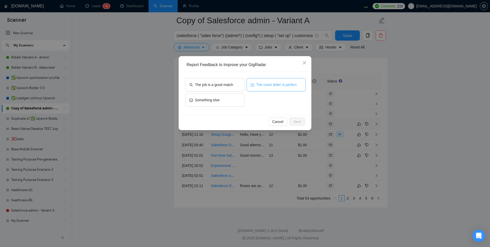
click at [268, 88] on button "The cover letter is perfect" at bounding box center [275, 84] width 59 height 13
click at [297, 119] on span "Next" at bounding box center [296, 122] width 7 height 6
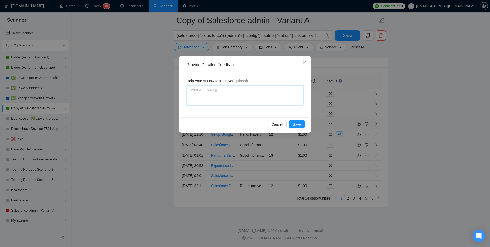
click at [224, 98] on textarea at bounding box center [244, 95] width 117 height 19
type textarea "c"
type textarea "co"
type textarea "cov"
type textarea "cove"
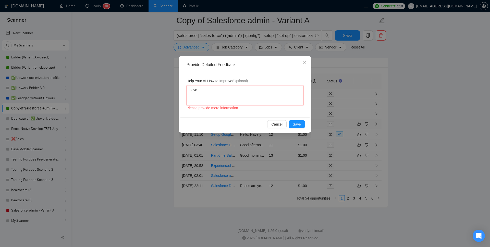
type textarea "cover"
type textarea "cover le"
type textarea "cover let"
type textarea "cover lett"
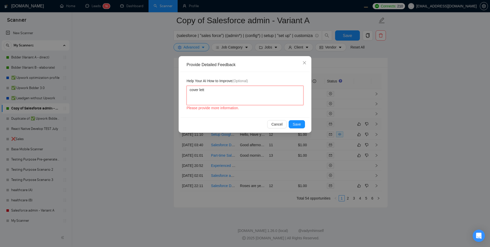
type textarea "cover lette"
type textarea "cover letter"
type textarea "cover letter i"
type textarea "cover letter is"
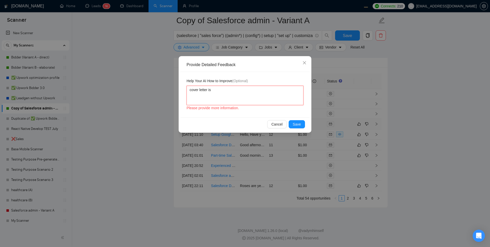
type textarea "cover letter is"
type textarea "cover letter is t"
type textarea "cover letter is to"
type textarea "cover letter is too"
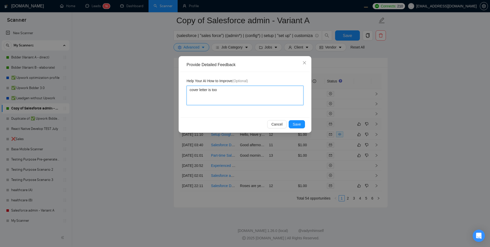
type textarea "cover letter is too f"
type textarea "cover letter is too fo"
type textarea "cover letter is too form"
type textarea "cover letter is too forma"
type textarea "cover letter is too formal"
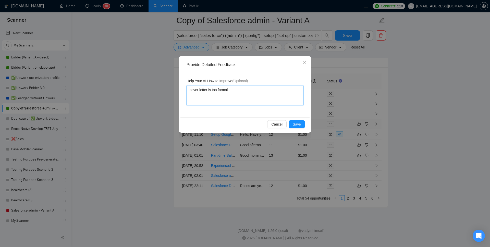
type textarea "cover letter is too formal"
type textarea "cover letter is too formal a"
type textarea "cover letter is too formal an"
type textarea "cover letter is too formal and"
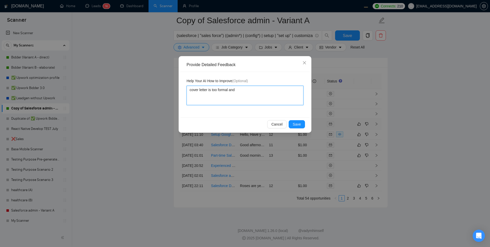
type textarea "cover letter is too formal and v"
type textarea "cover letter is too formal and [PERSON_NAME]"
type textarea "cover letter is too formal and verb"
type textarea "cover letter is too formal and verbo"
type textarea "cover letter is too formal and verbos"
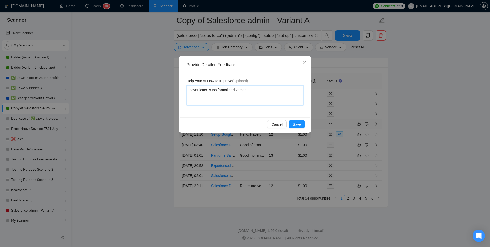
type textarea "cover letter is too formal and verbose"
click at [295, 123] on span "Save" at bounding box center [297, 124] width 8 height 6
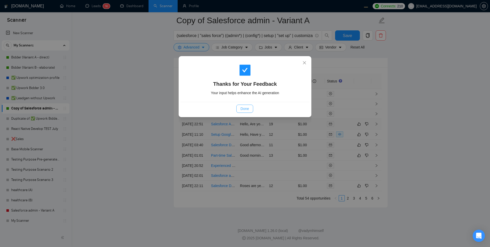
click at [250, 112] on button "Done" at bounding box center [244, 109] width 17 height 8
